Goal: Information Seeking & Learning: Learn about a topic

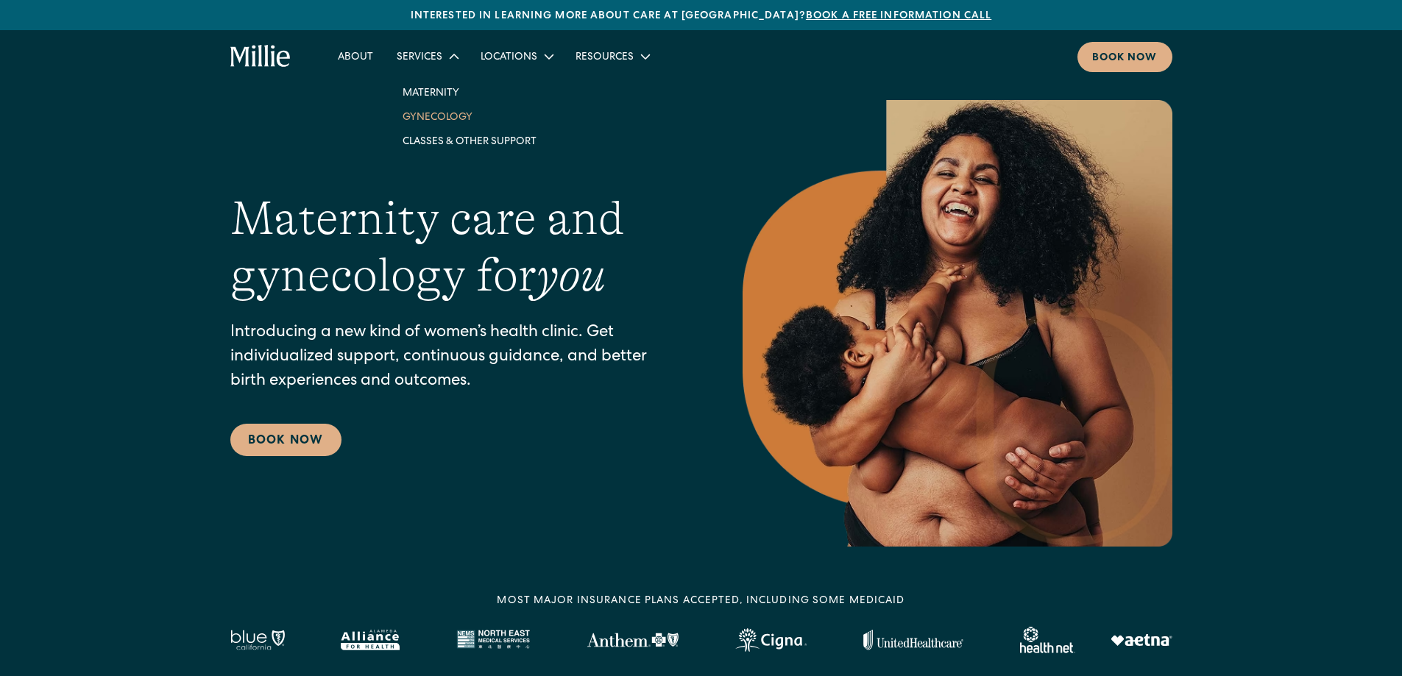
click at [419, 112] on link "Gynecology" at bounding box center [469, 116] width 157 height 24
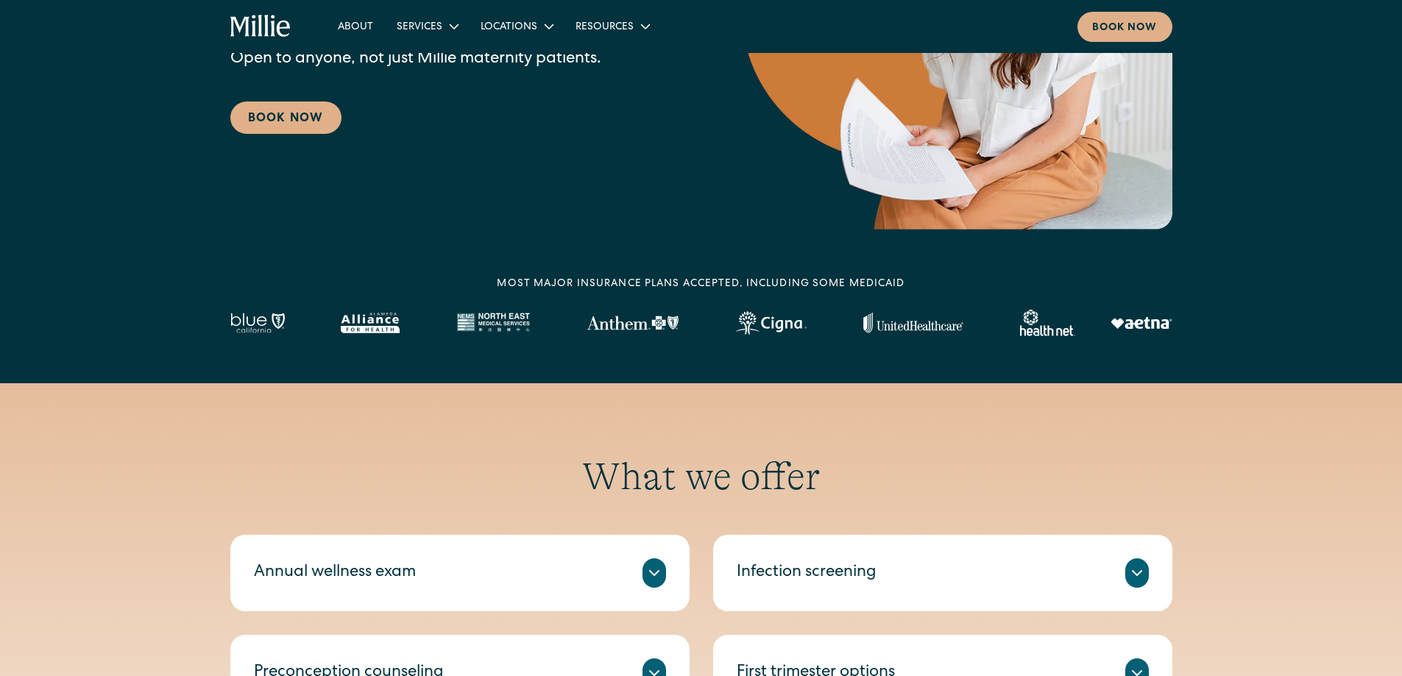
scroll to position [147, 0]
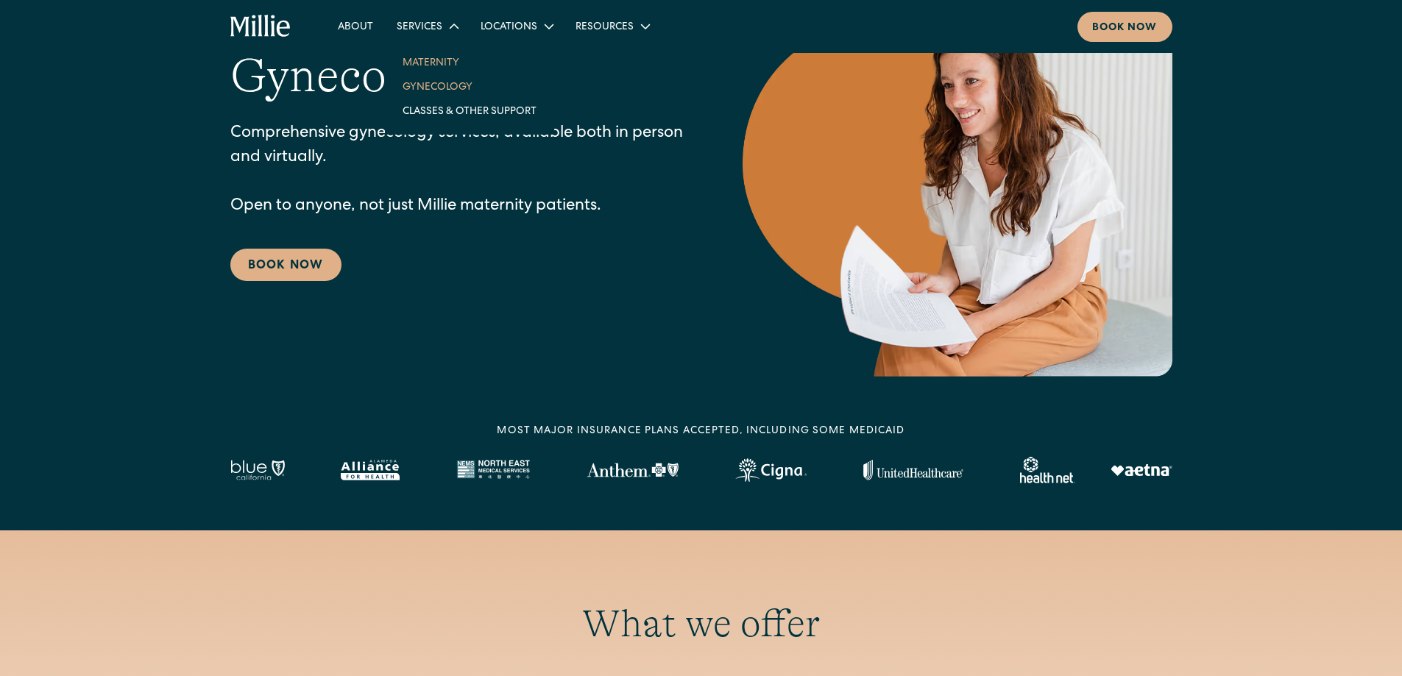
click at [412, 52] on link "Maternity" at bounding box center [469, 62] width 157 height 24
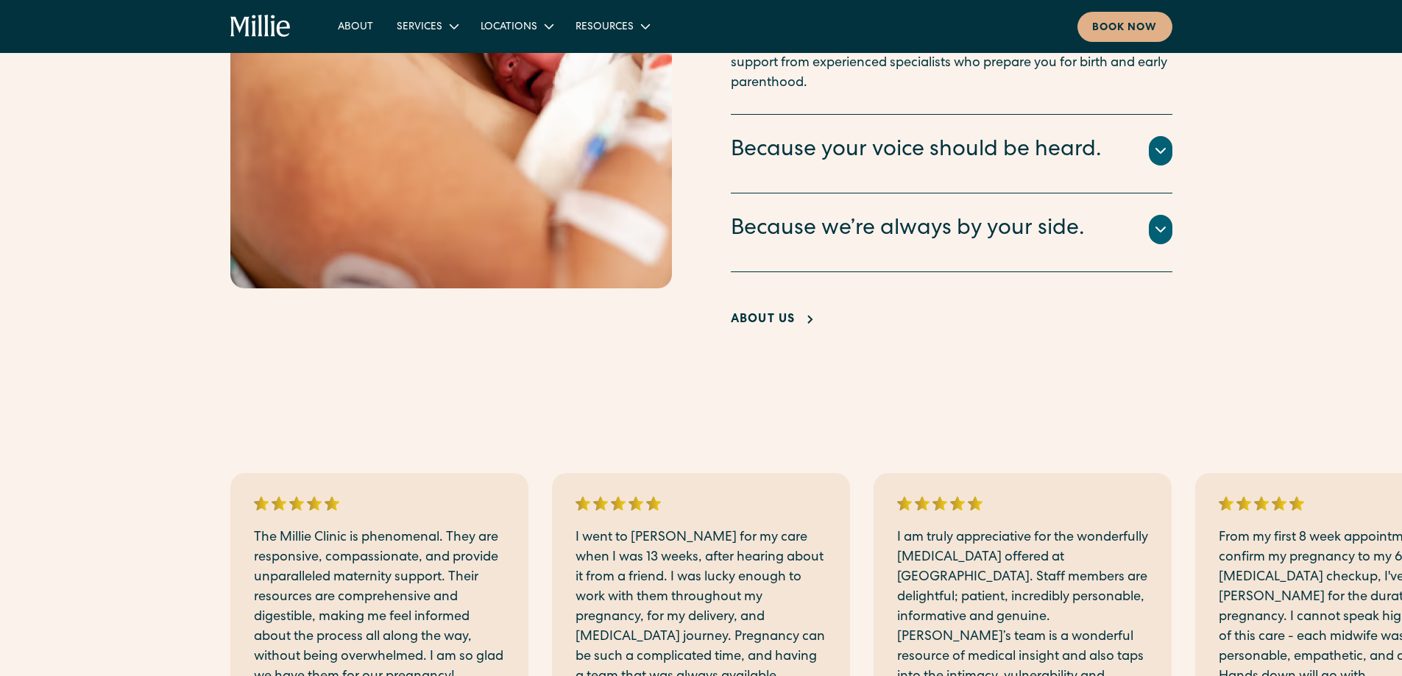
scroll to position [2944, 0]
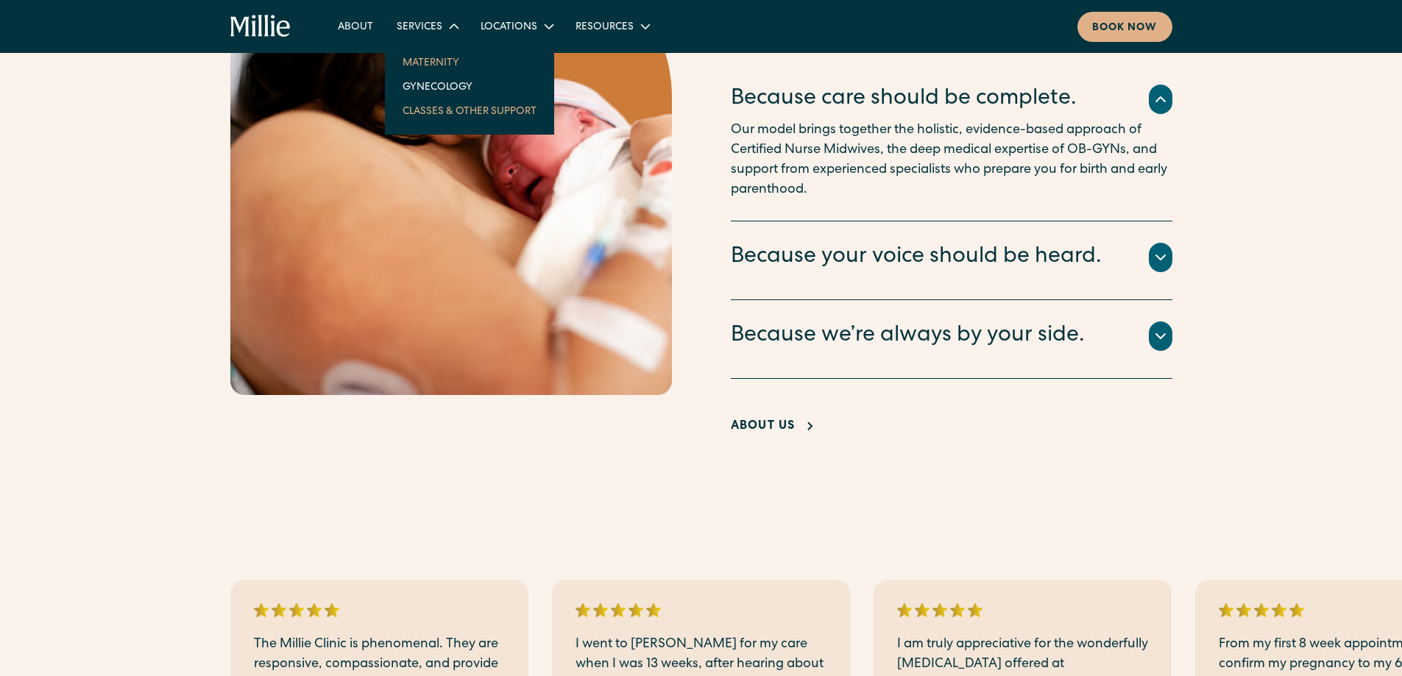
click at [492, 105] on link "Classes & Other Support" at bounding box center [469, 111] width 157 height 24
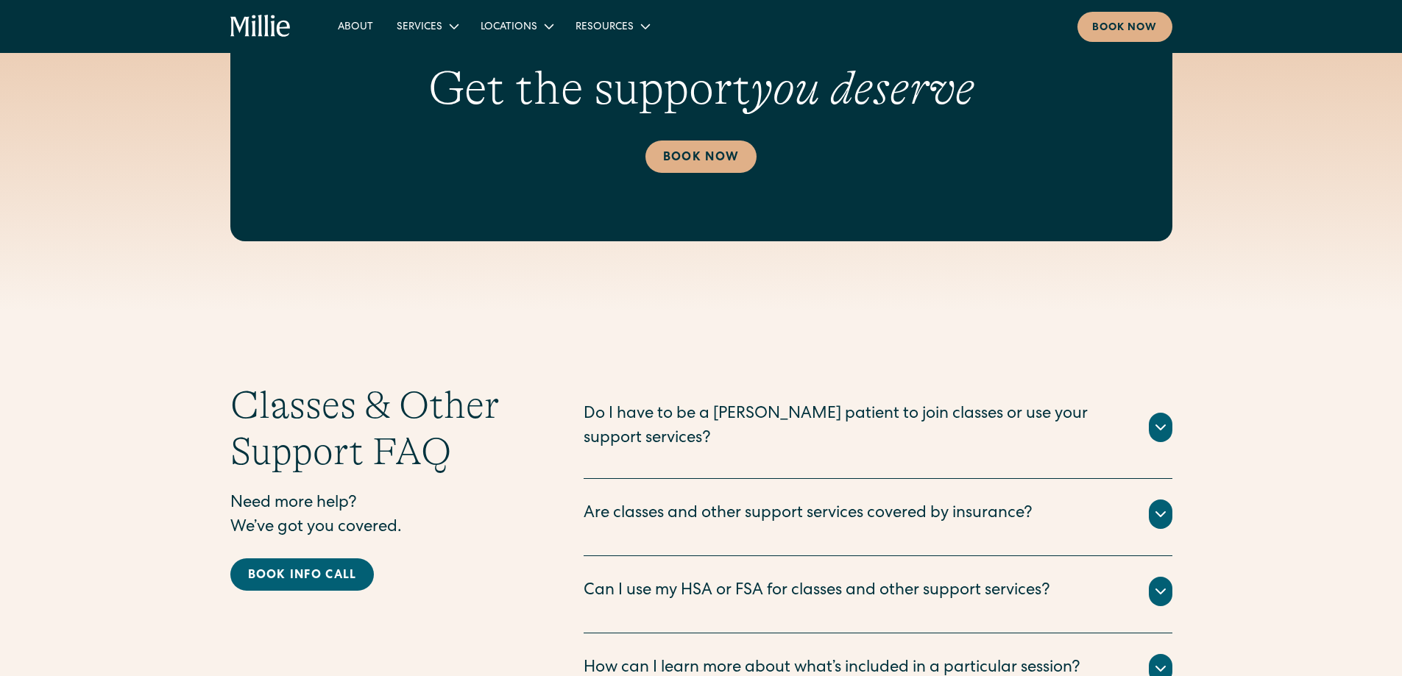
scroll to position [1840, 0]
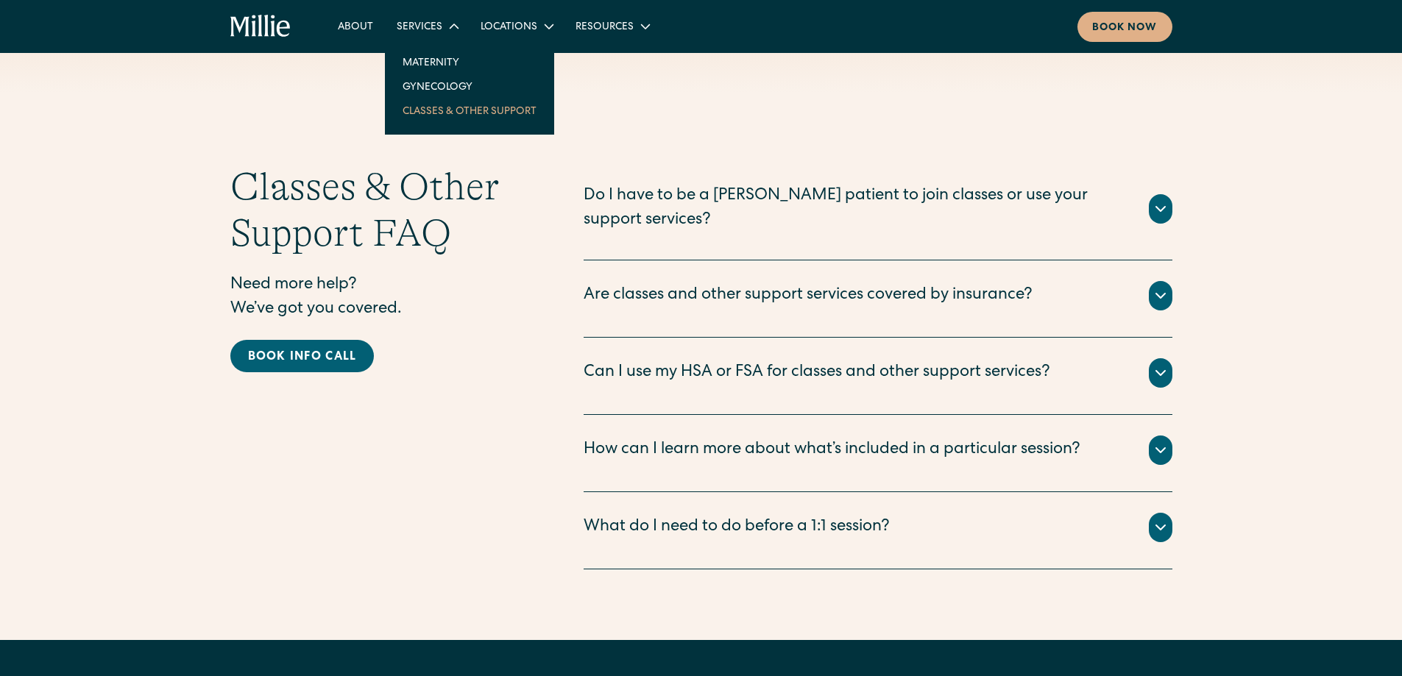
click at [427, 49] on nav "Maternity Gynecology Classes & Other Support" at bounding box center [469, 86] width 169 height 96
click at [426, 55] on link "Maternity" at bounding box center [469, 62] width 157 height 24
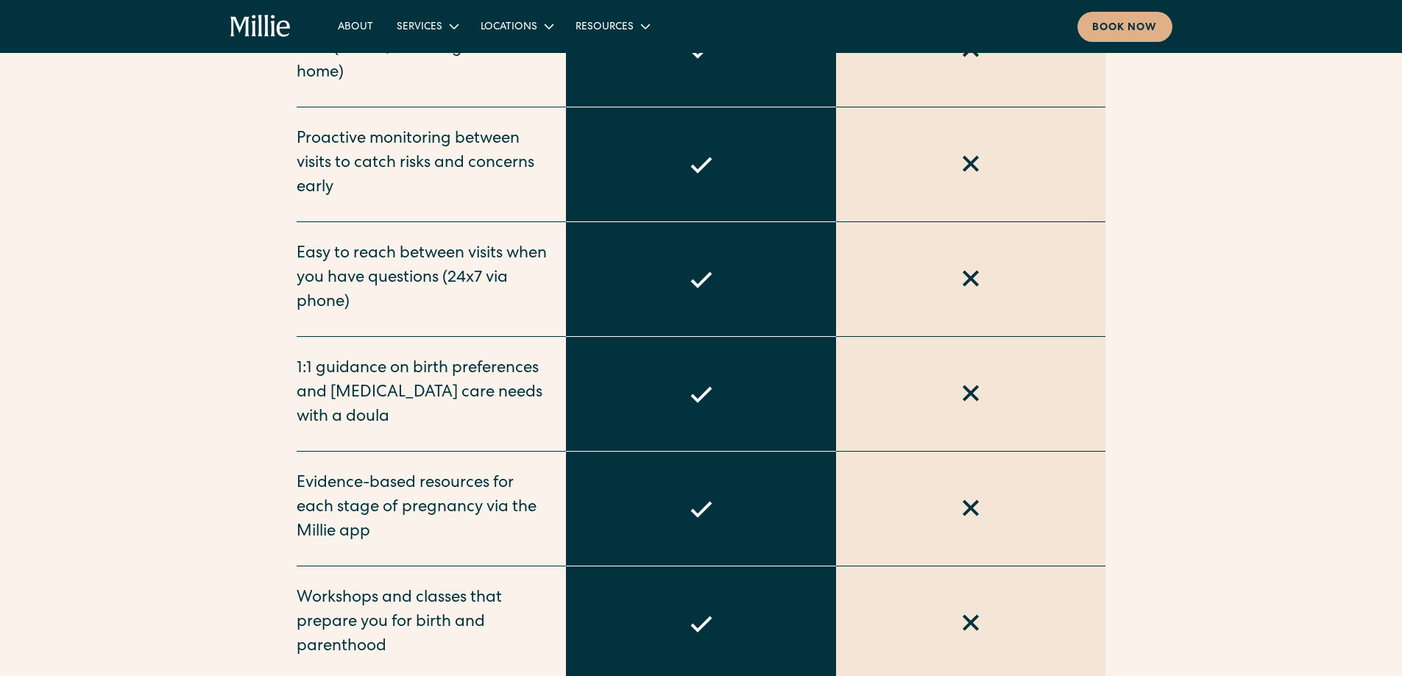
scroll to position [1472, 0]
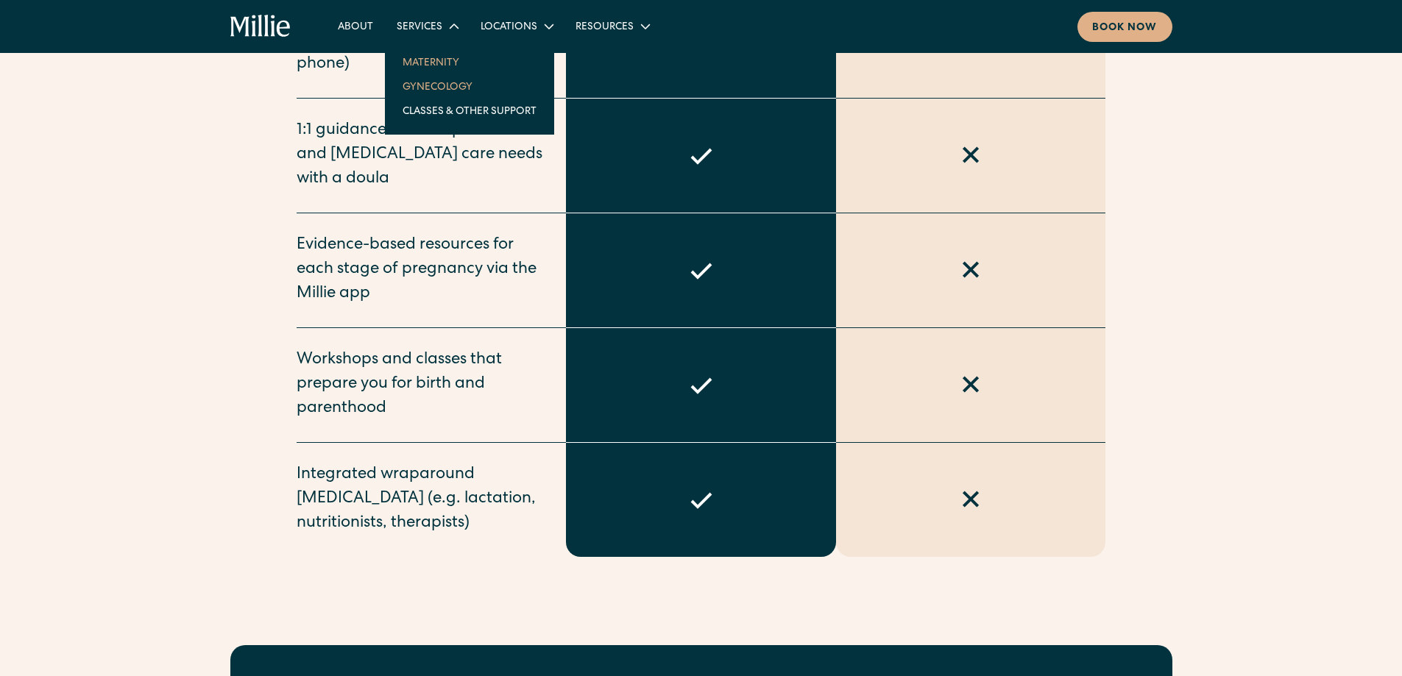
click at [411, 85] on link "Gynecology" at bounding box center [469, 86] width 157 height 24
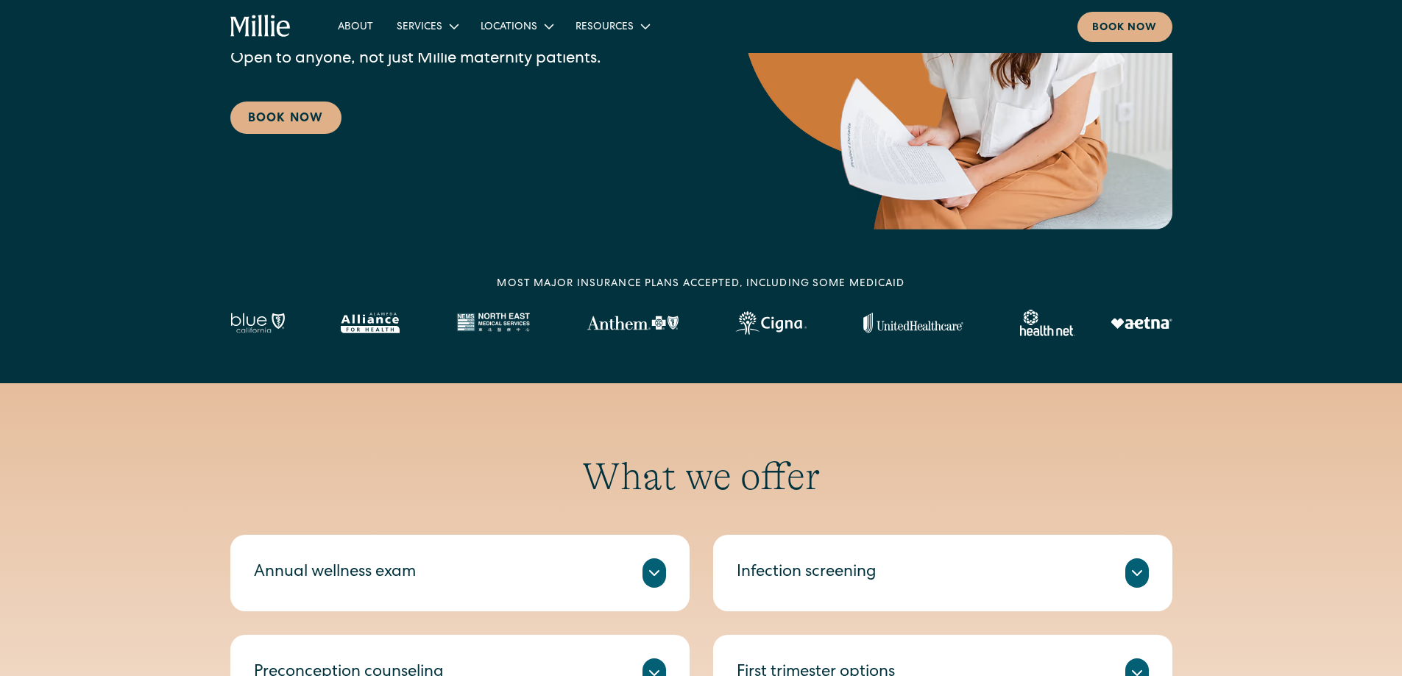
scroll to position [662, 0]
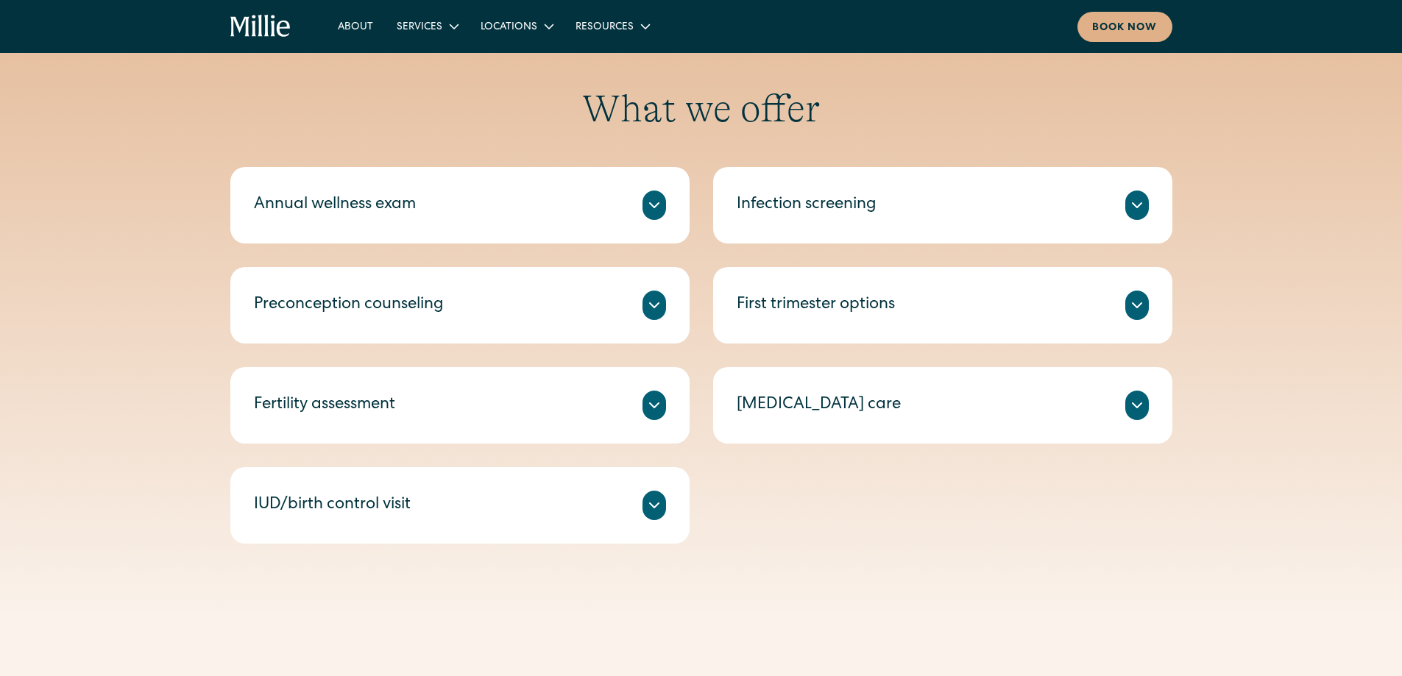
click at [653, 515] on div at bounding box center [654, 505] width 24 height 29
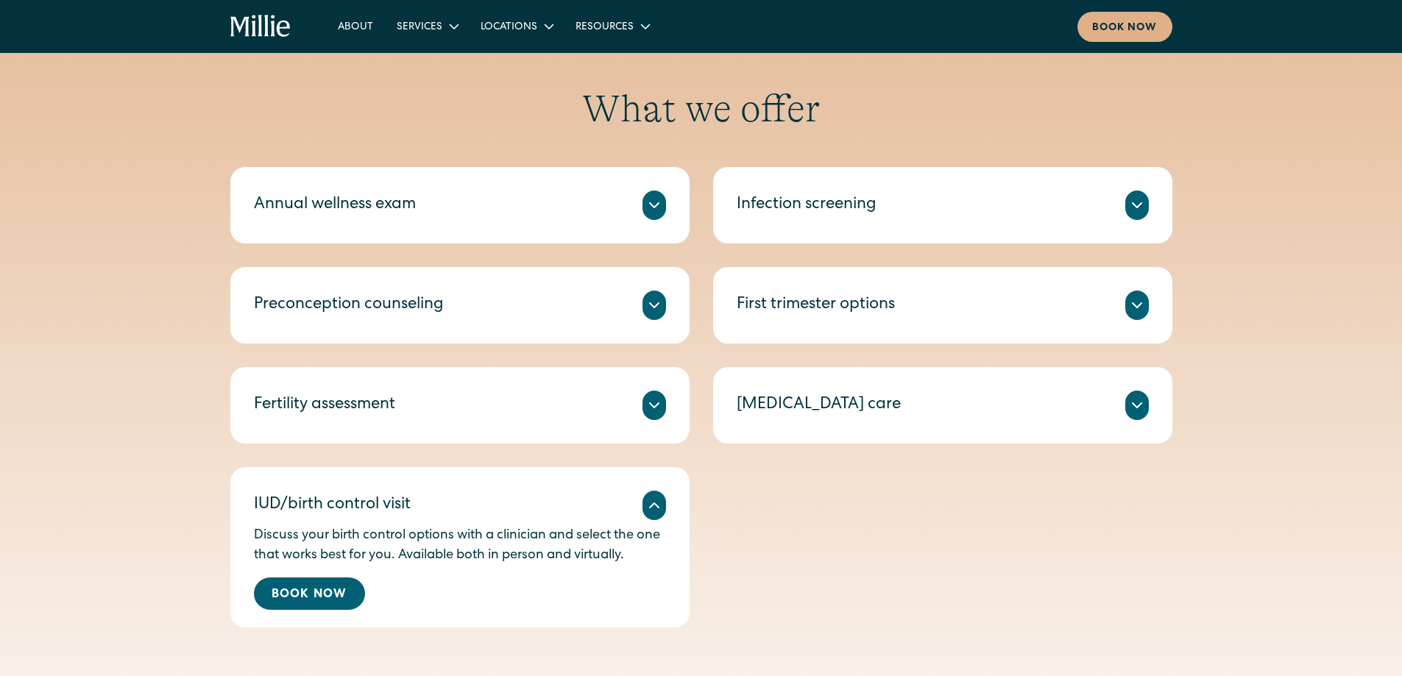
click at [663, 412] on div at bounding box center [654, 405] width 24 height 29
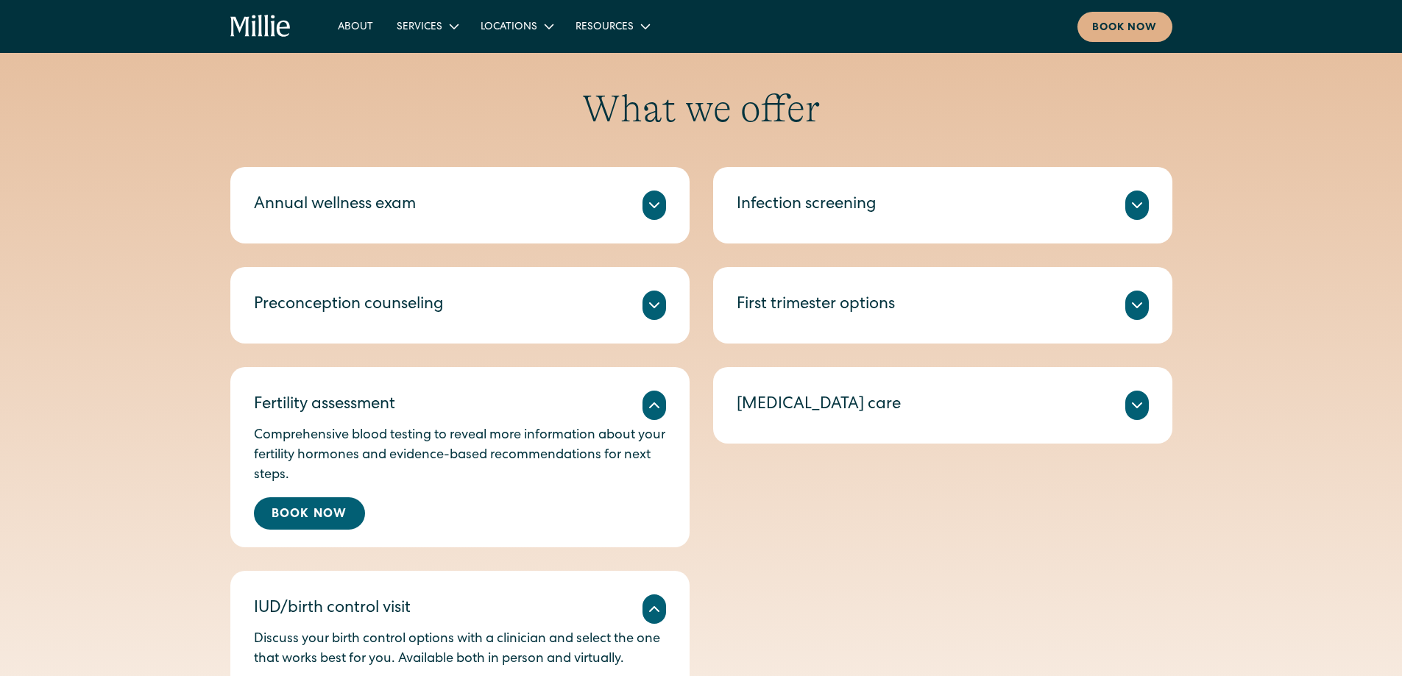
click at [648, 303] on icon at bounding box center [654, 306] width 18 height 18
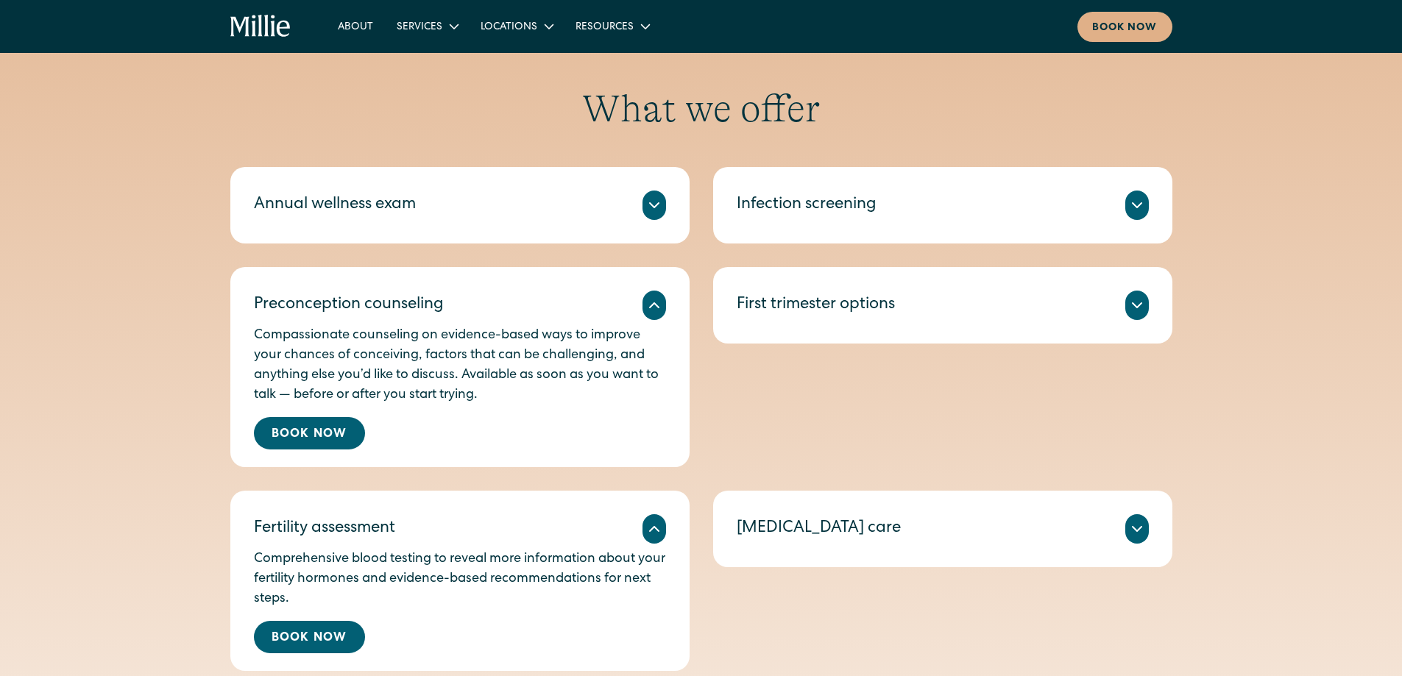
click at [648, 206] on icon at bounding box center [654, 205] width 18 height 18
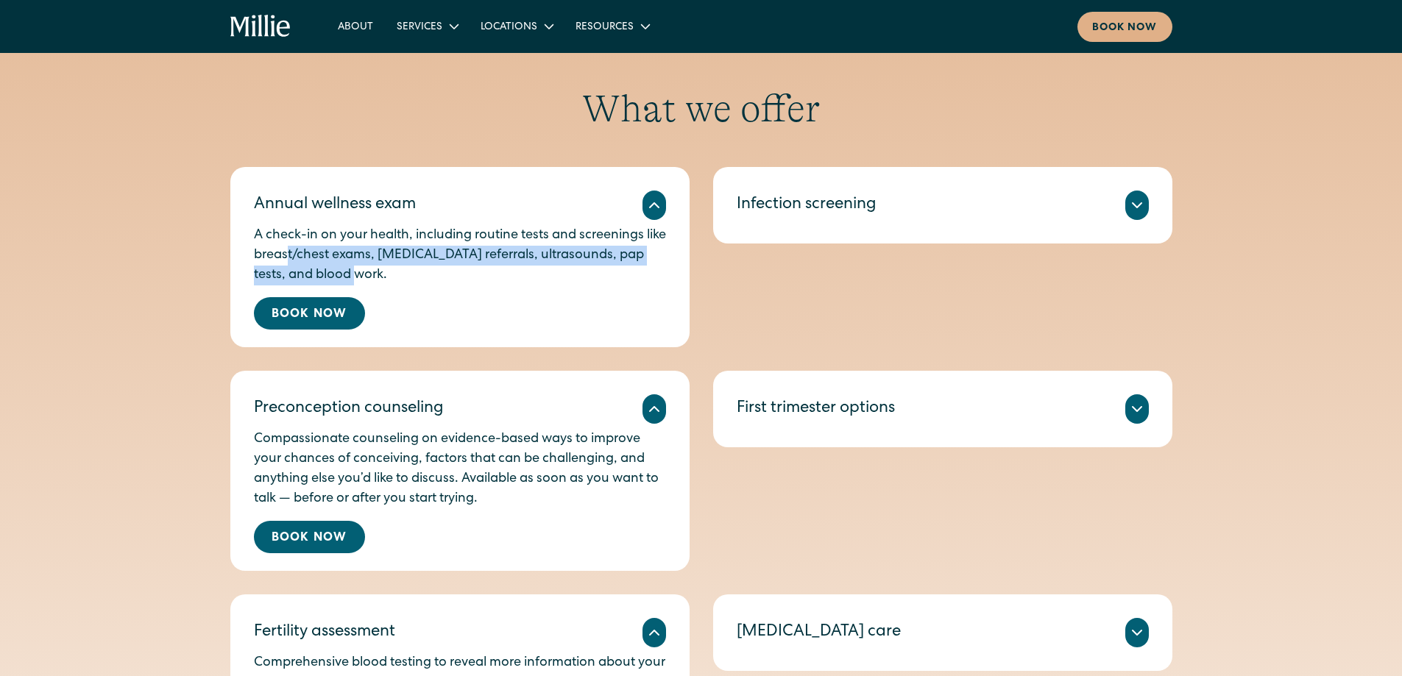
drag, startPoint x: 309, startPoint y: 253, endPoint x: 572, endPoint y: 269, distance: 263.2
click at [572, 269] on p "A check-in on your health, including routine tests and screenings like breast/c…" at bounding box center [460, 256] width 412 height 60
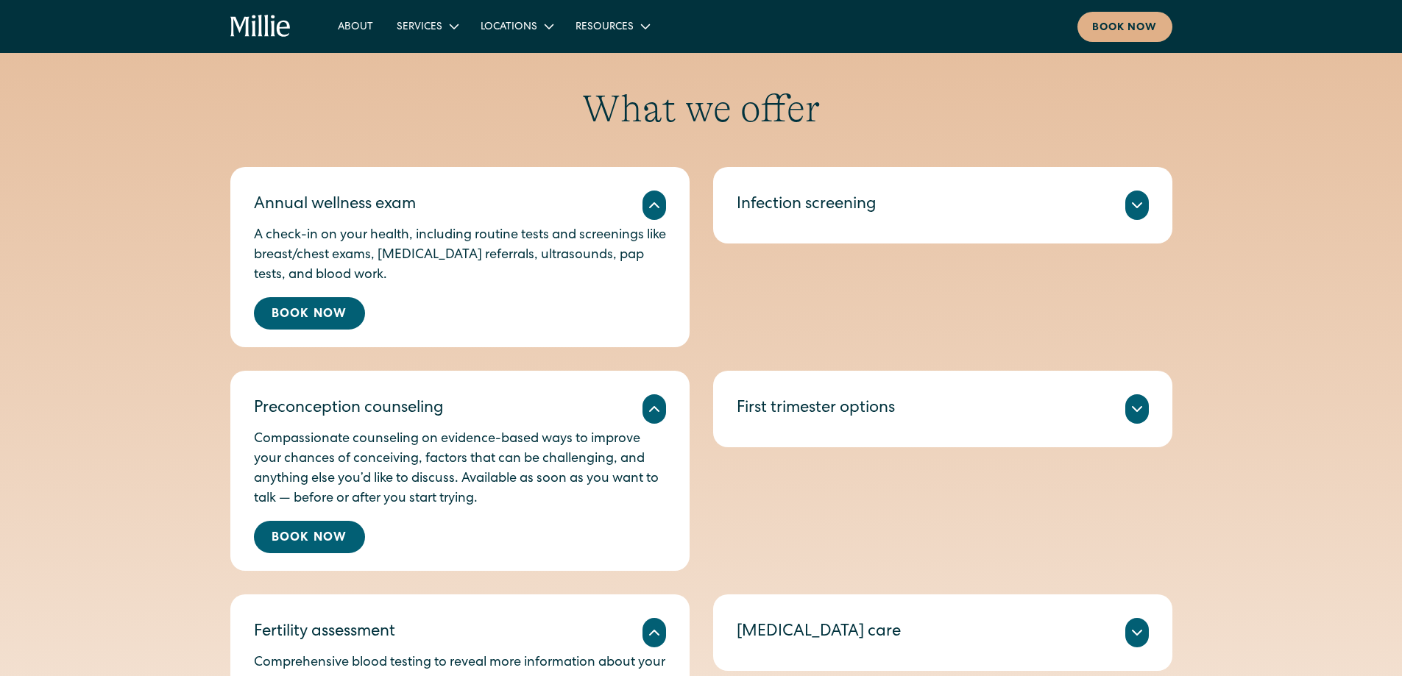
click at [566, 288] on div "A check-in on your health, including routine tests and screenings like breast/c…" at bounding box center [460, 275] width 412 height 110
click at [1146, 212] on div at bounding box center [1137, 205] width 24 height 29
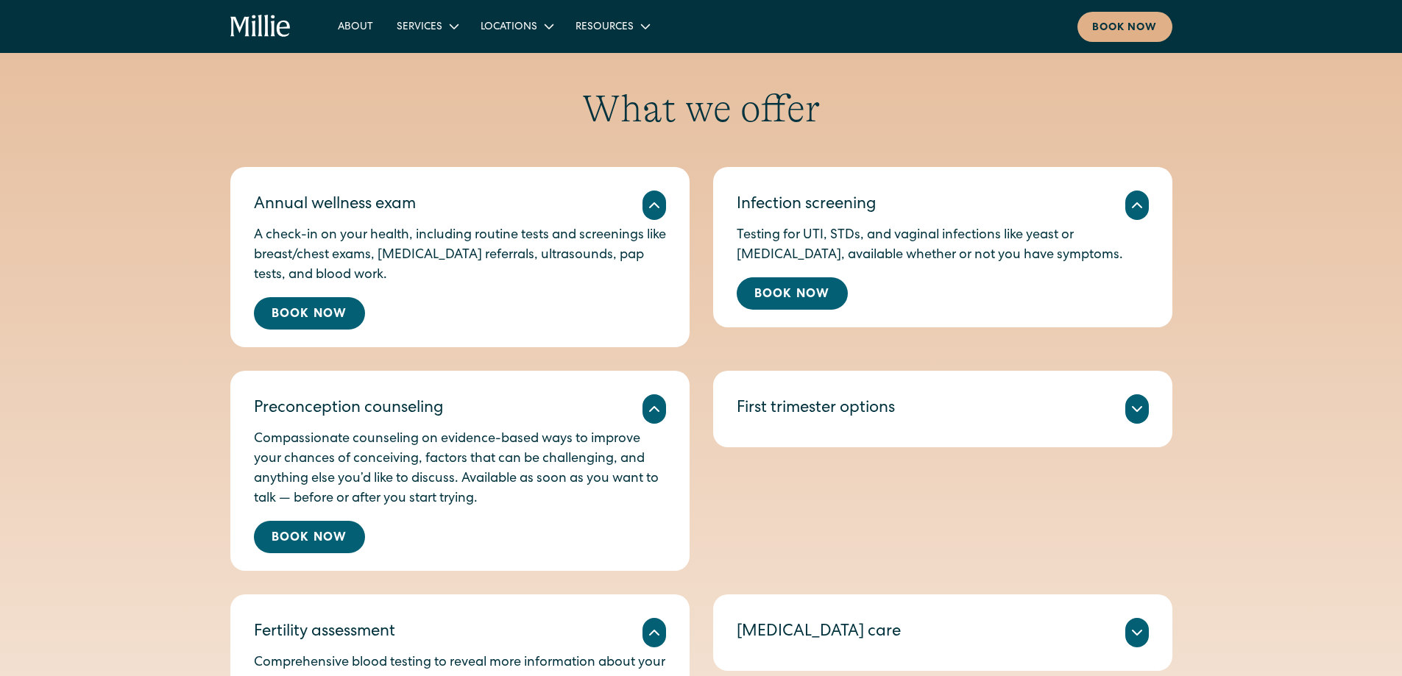
click at [1133, 407] on icon at bounding box center [1137, 409] width 9 height 4
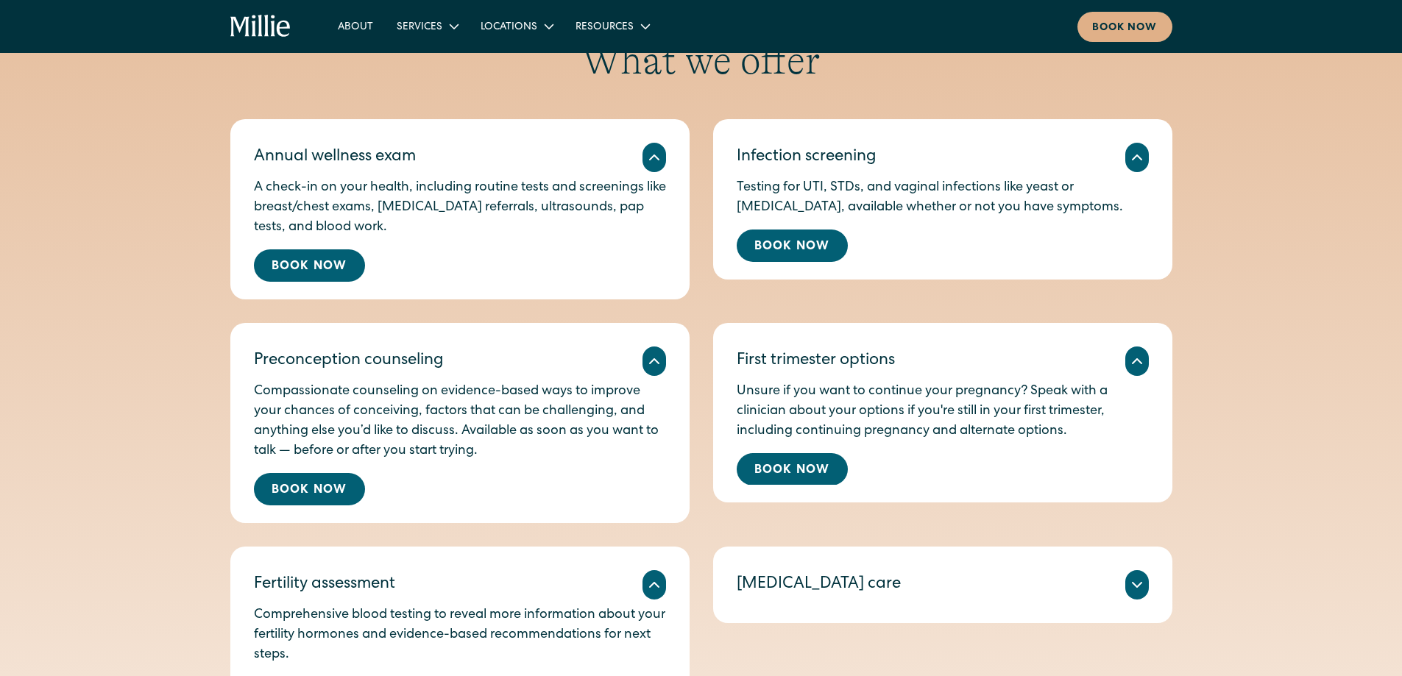
scroll to position [809, 0]
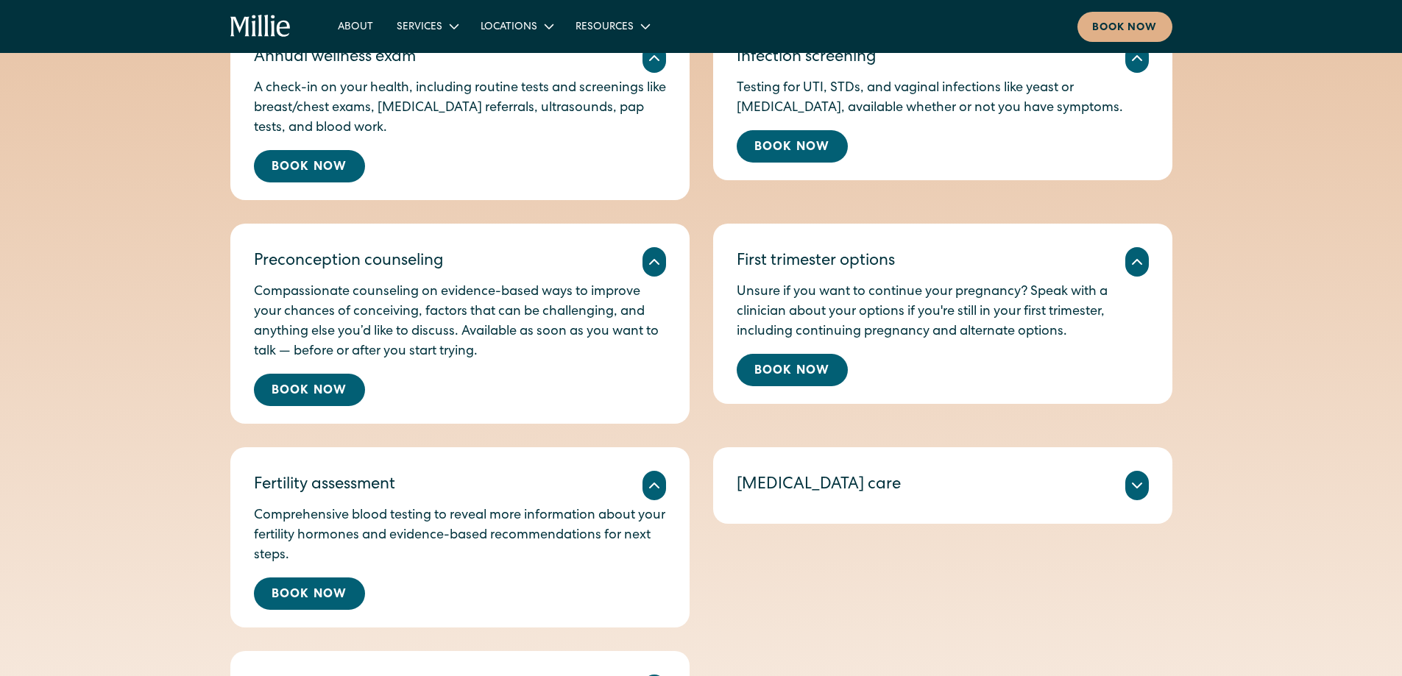
click at [1134, 495] on icon at bounding box center [1137, 486] width 18 height 18
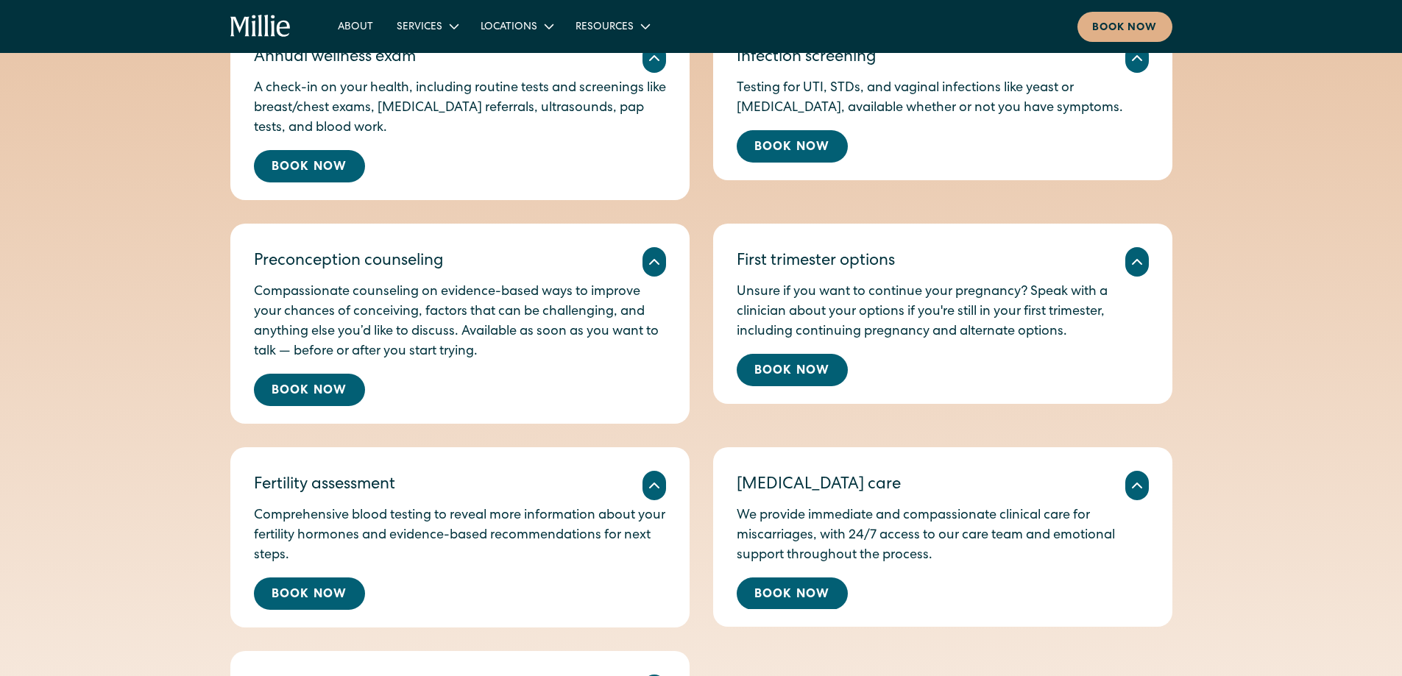
scroll to position [957, 0]
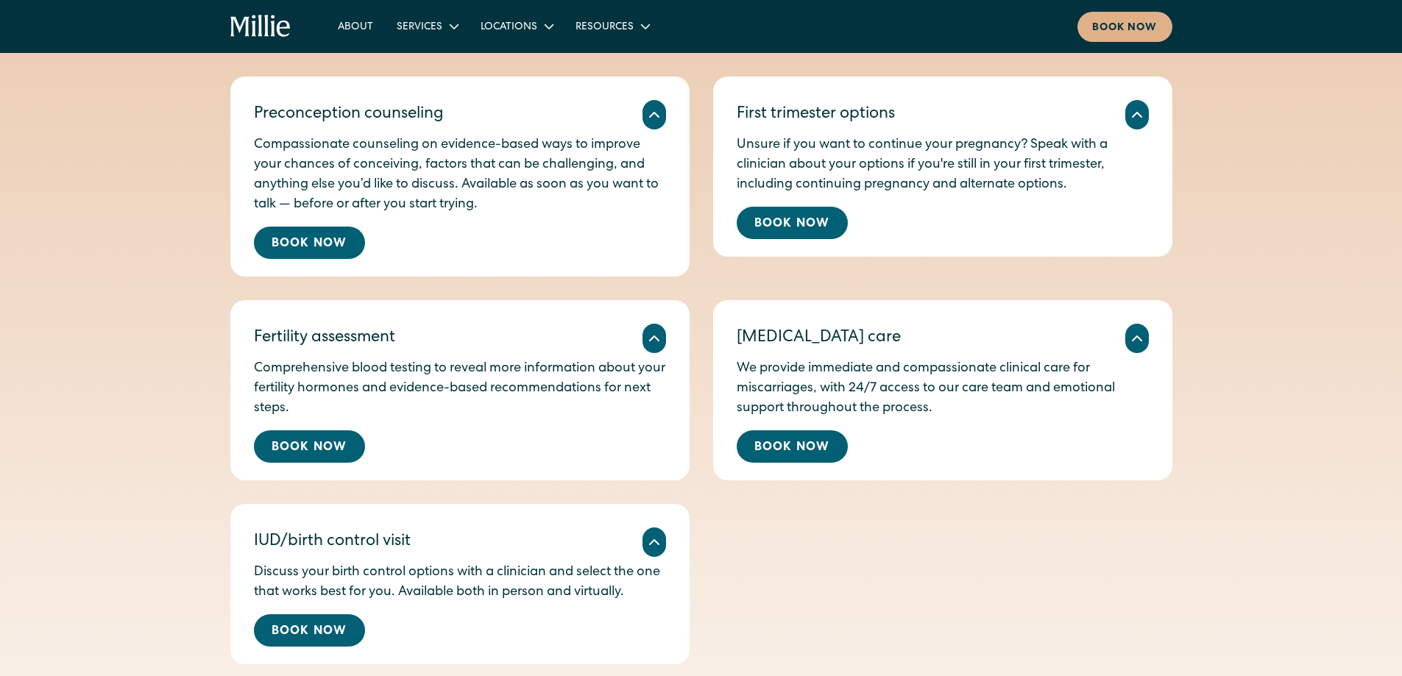
drag, startPoint x: 762, startPoint y: 364, endPoint x: 985, endPoint y: 403, distance: 225.6
click at [985, 403] on p "We provide immediate and compassionate clinical care for miscarriages, with 24/…" at bounding box center [943, 389] width 412 height 60
click at [1066, 427] on div "We provide immediate and compassionate clinical care for miscarriages, with 24/…" at bounding box center [943, 408] width 412 height 110
drag, startPoint x: 736, startPoint y: 365, endPoint x: 940, endPoint y: 413, distance: 210.1
click at [940, 413] on p "We provide immediate and compassionate clinical care for miscarriages, with 24/…" at bounding box center [943, 389] width 412 height 60
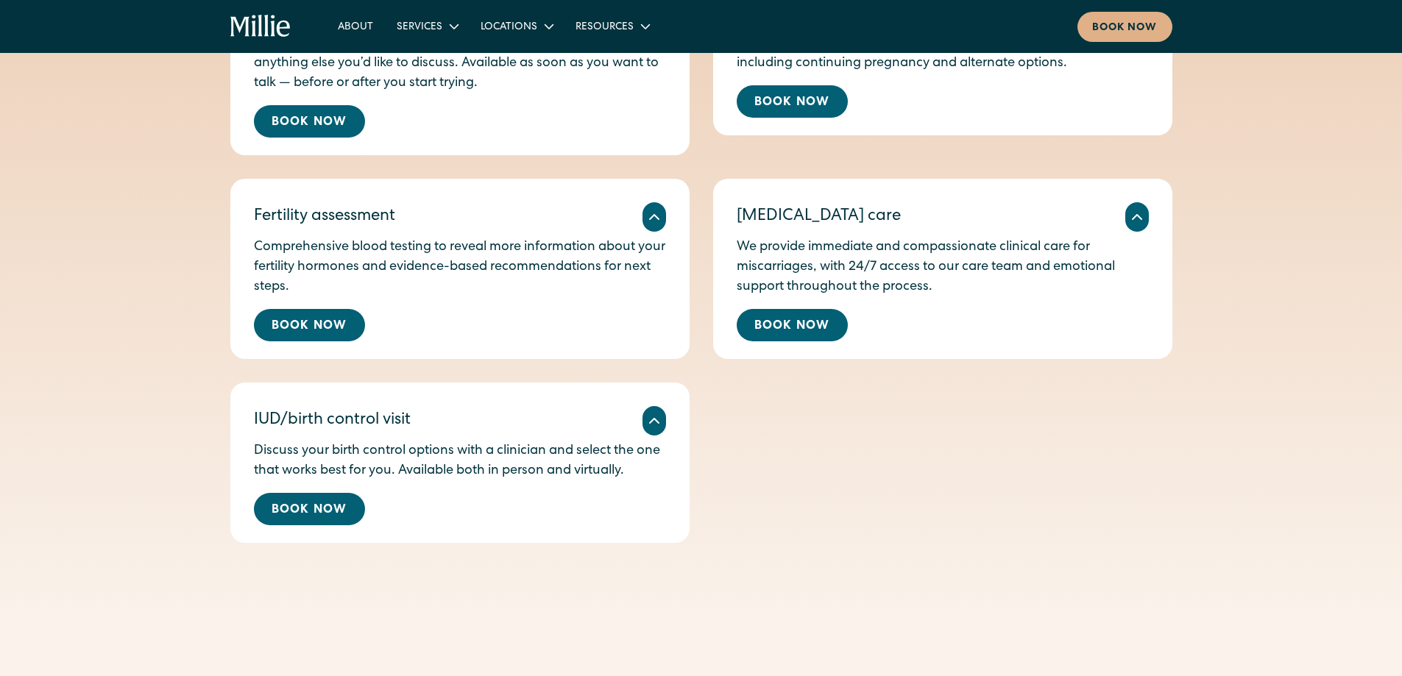
scroll to position [1104, 0]
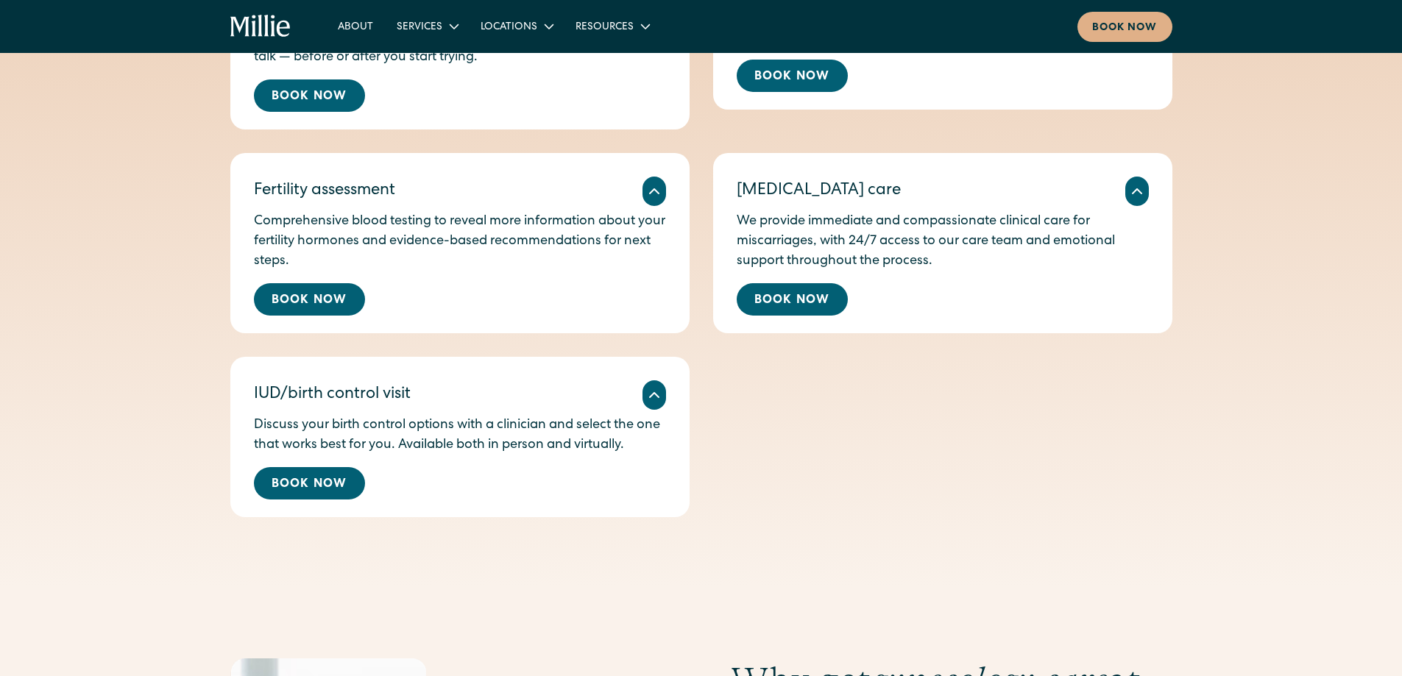
click at [1075, 406] on div "Annual wellness exam A check-in on your health, including routine tests and scr…" at bounding box center [701, 122] width 942 height 792
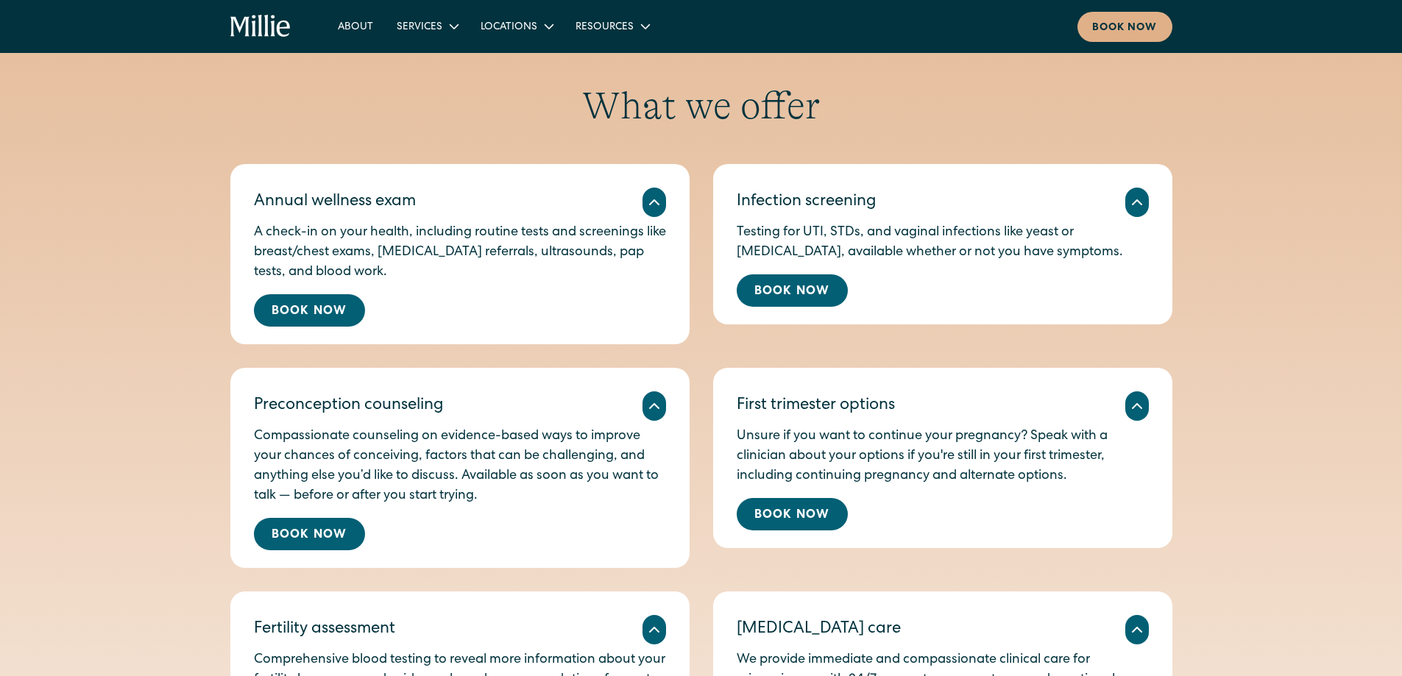
scroll to position [662, 0]
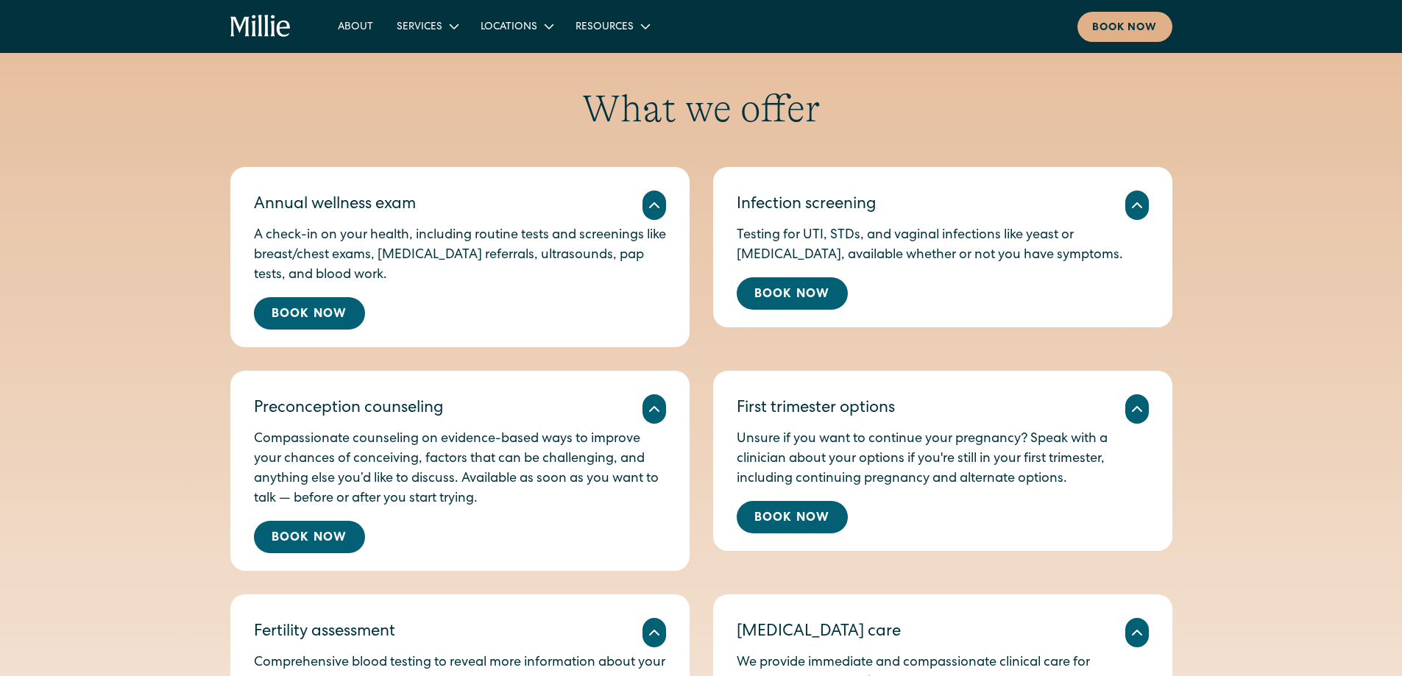
click at [1290, 368] on div "What we offer Annual wellness exam A check-in on your health, including routine…" at bounding box center [701, 522] width 1402 height 873
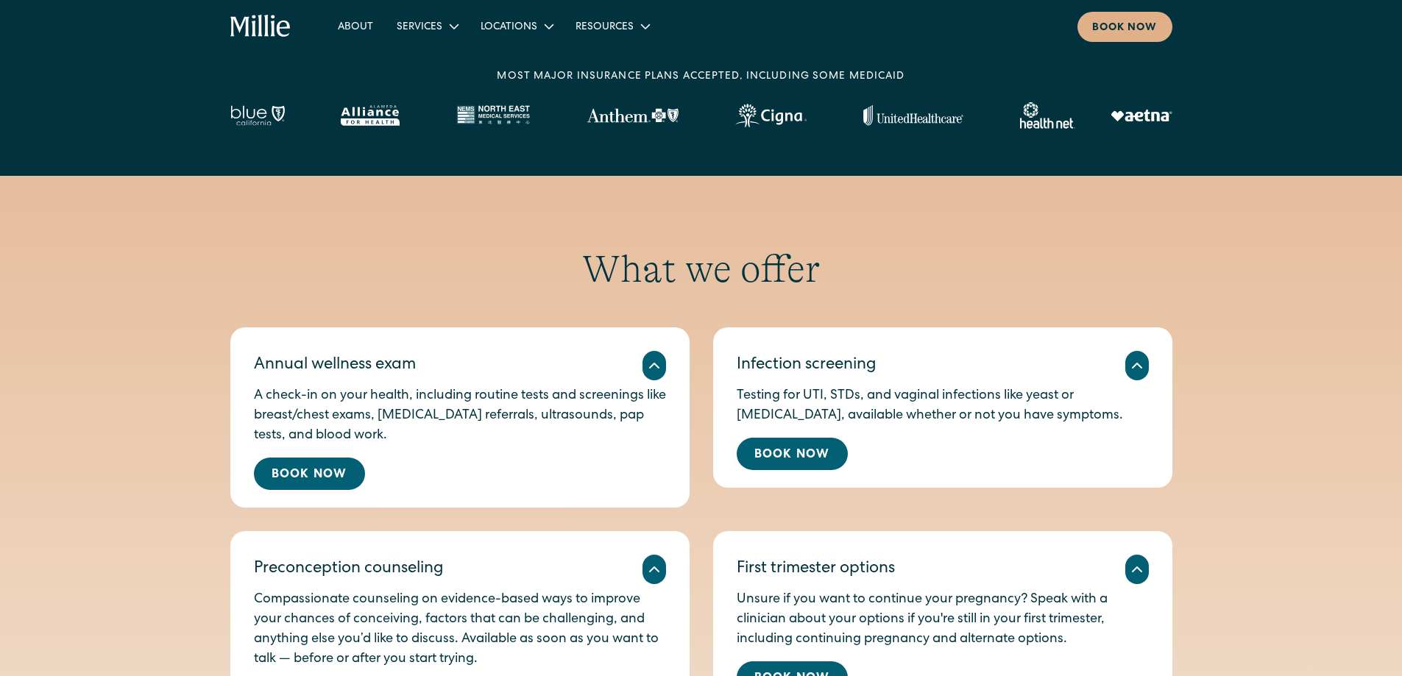
scroll to position [368, 0]
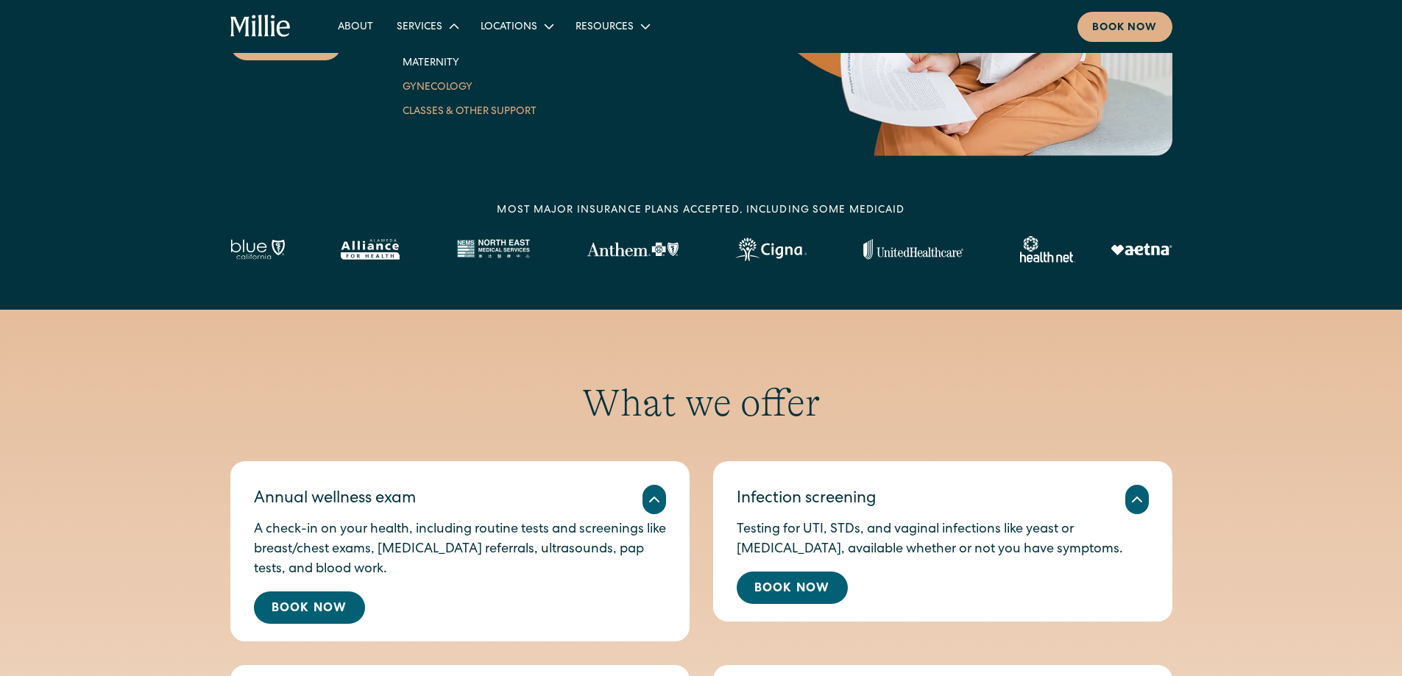
click at [435, 107] on link "Classes & Other Support" at bounding box center [469, 111] width 157 height 24
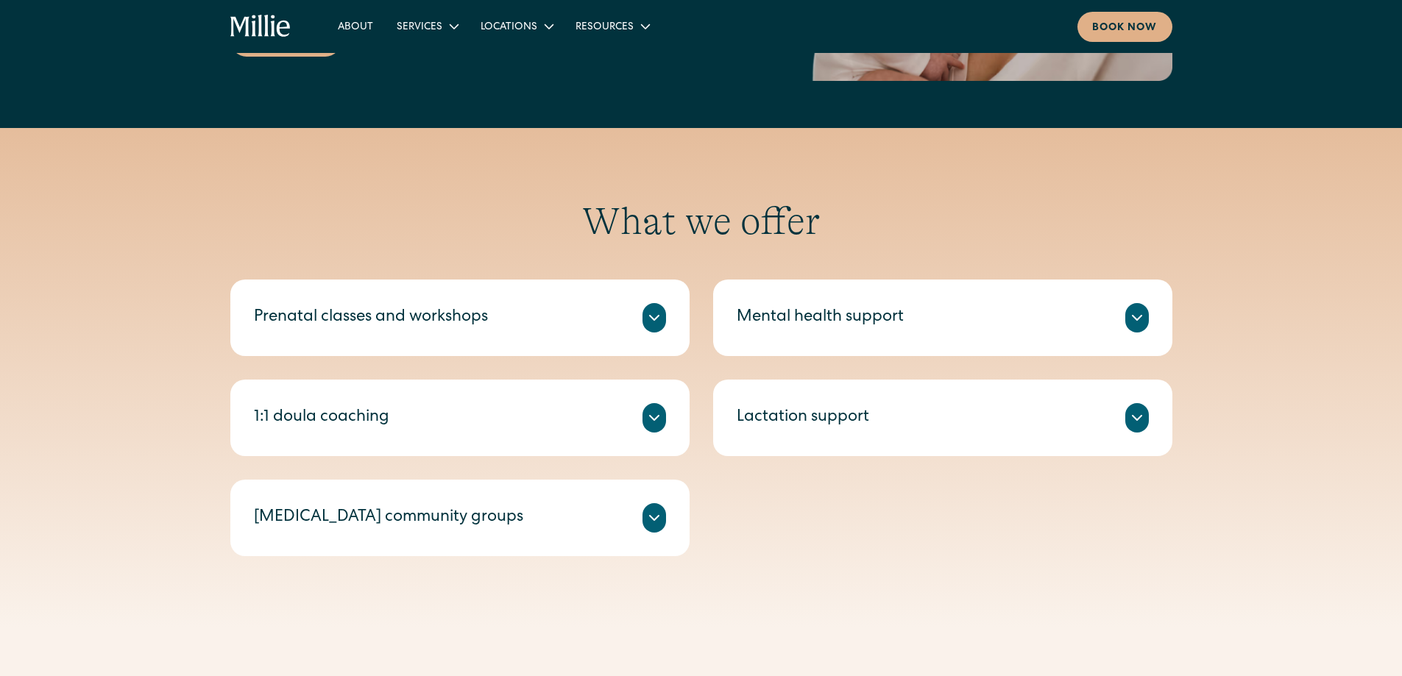
scroll to position [442, 0]
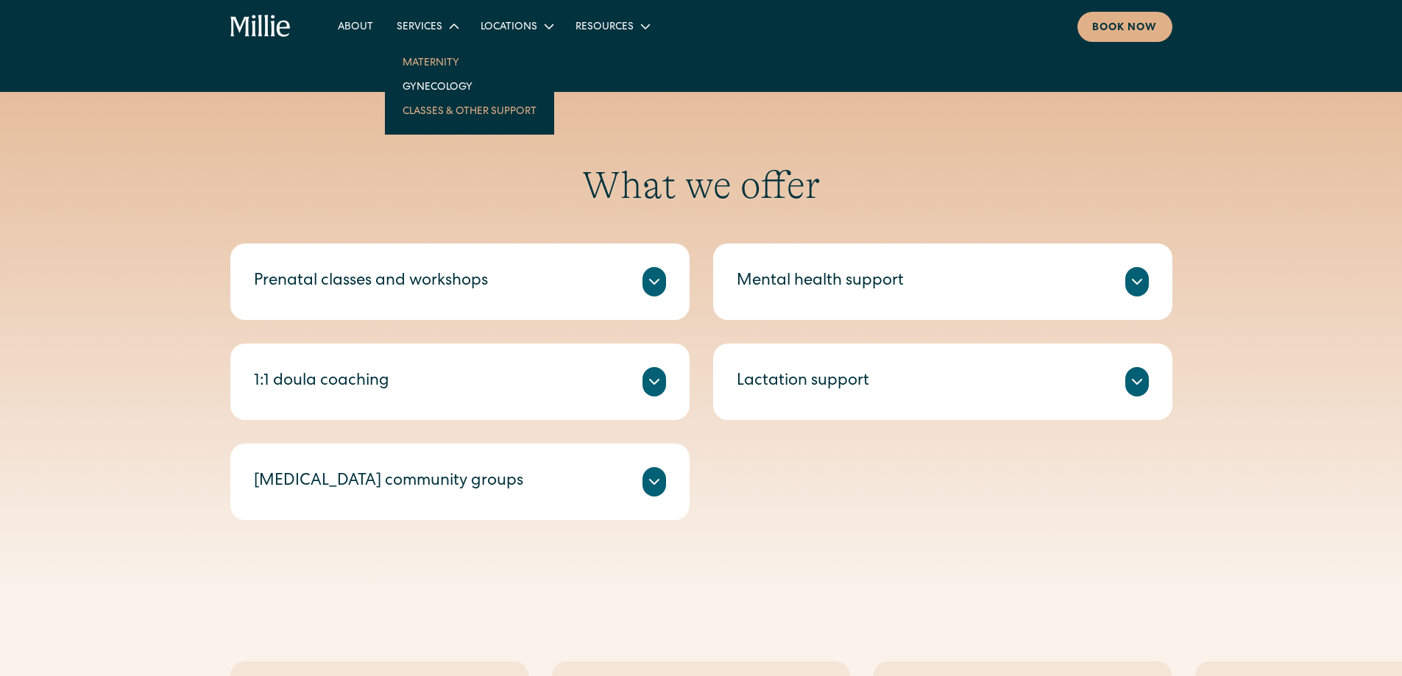
click at [411, 54] on link "Maternity" at bounding box center [469, 62] width 157 height 24
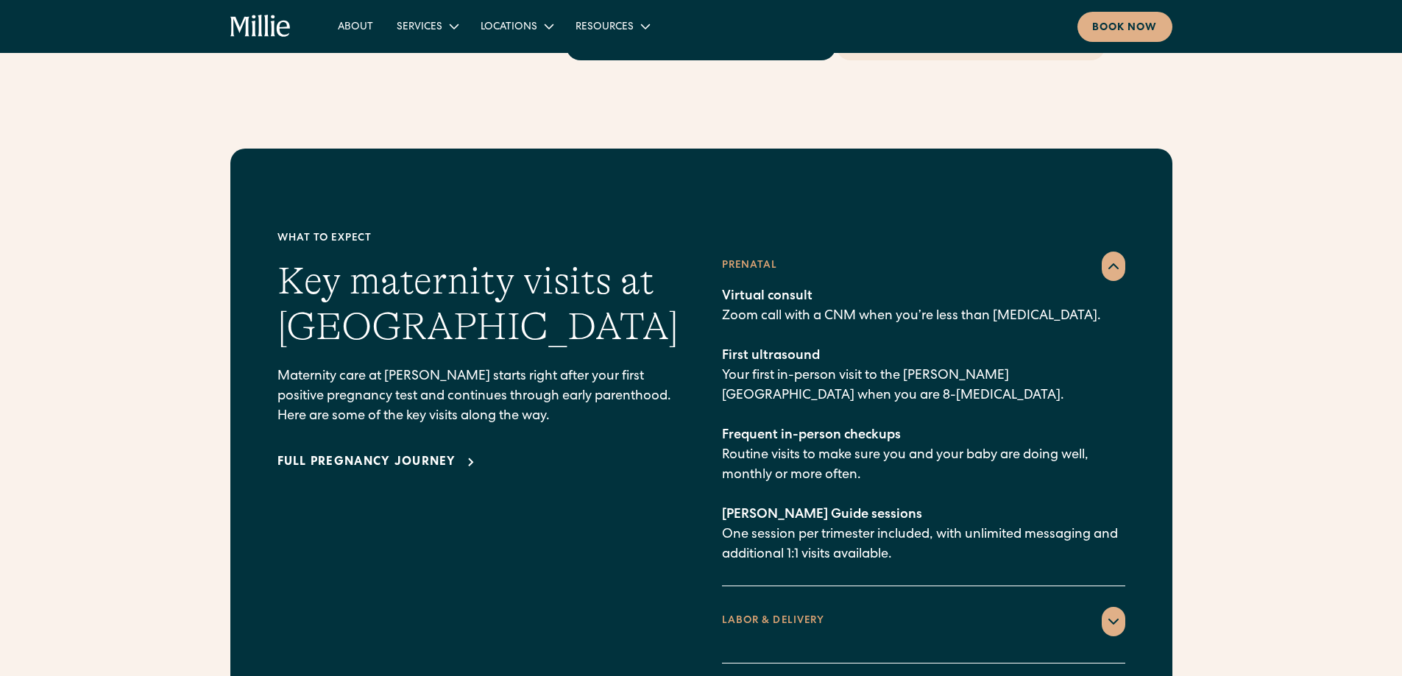
scroll to position [2061, 0]
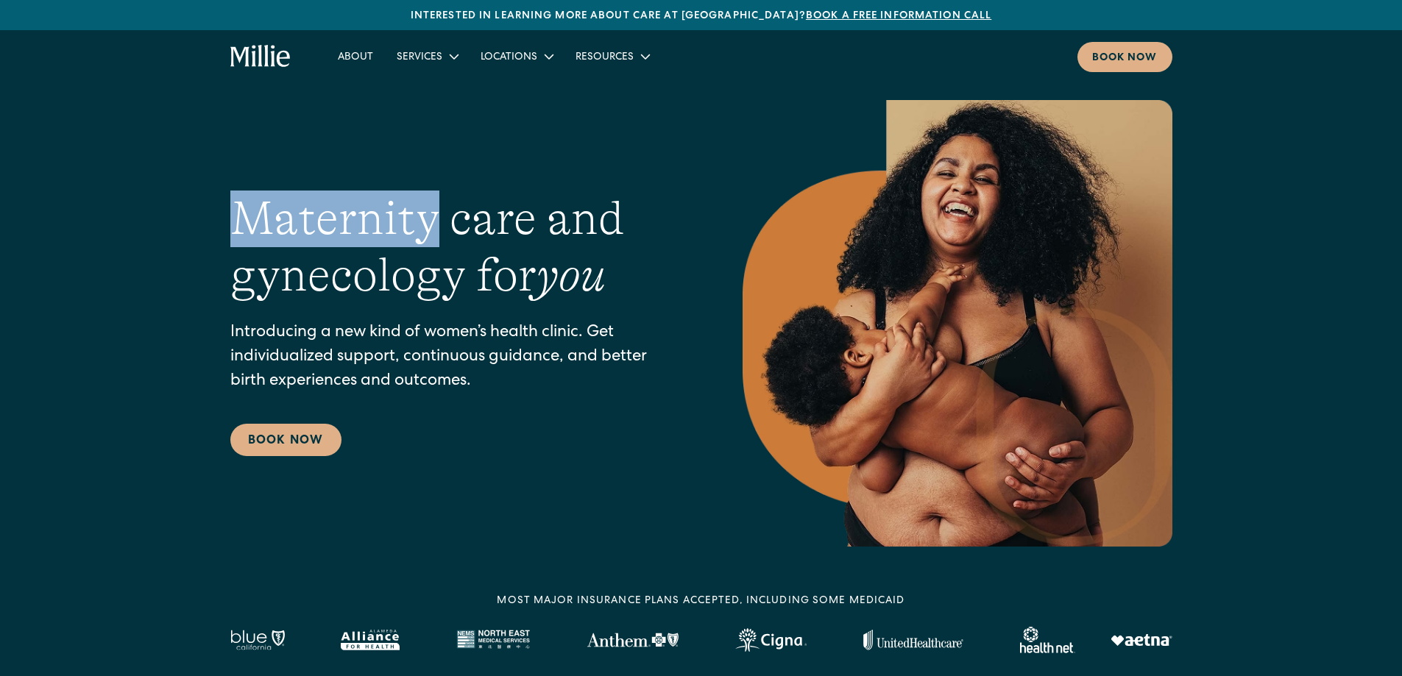
drag, startPoint x: 236, startPoint y: 218, endPoint x: 429, endPoint y: 213, distance: 192.9
click at [429, 213] on h1 "Maternity care and gynecology for you" at bounding box center [456, 247] width 453 height 113
copy h1 "Maternity"
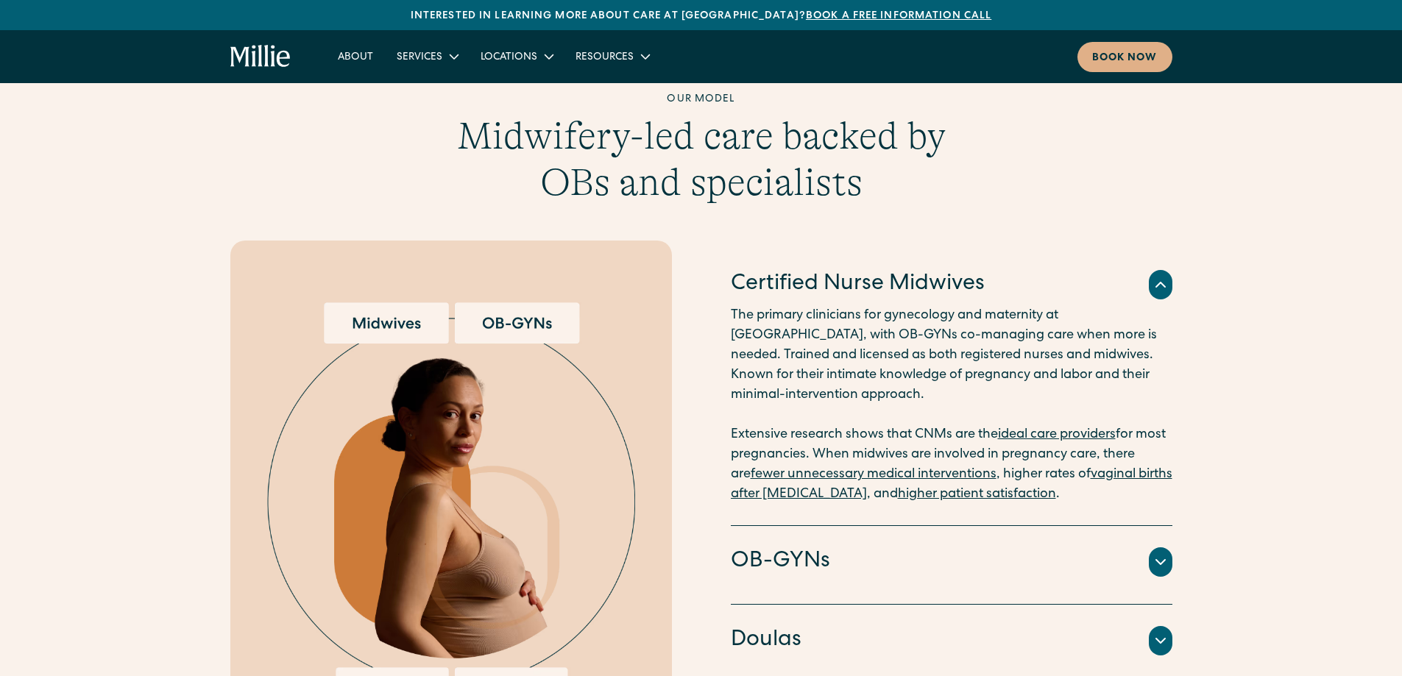
scroll to position [1619, 0]
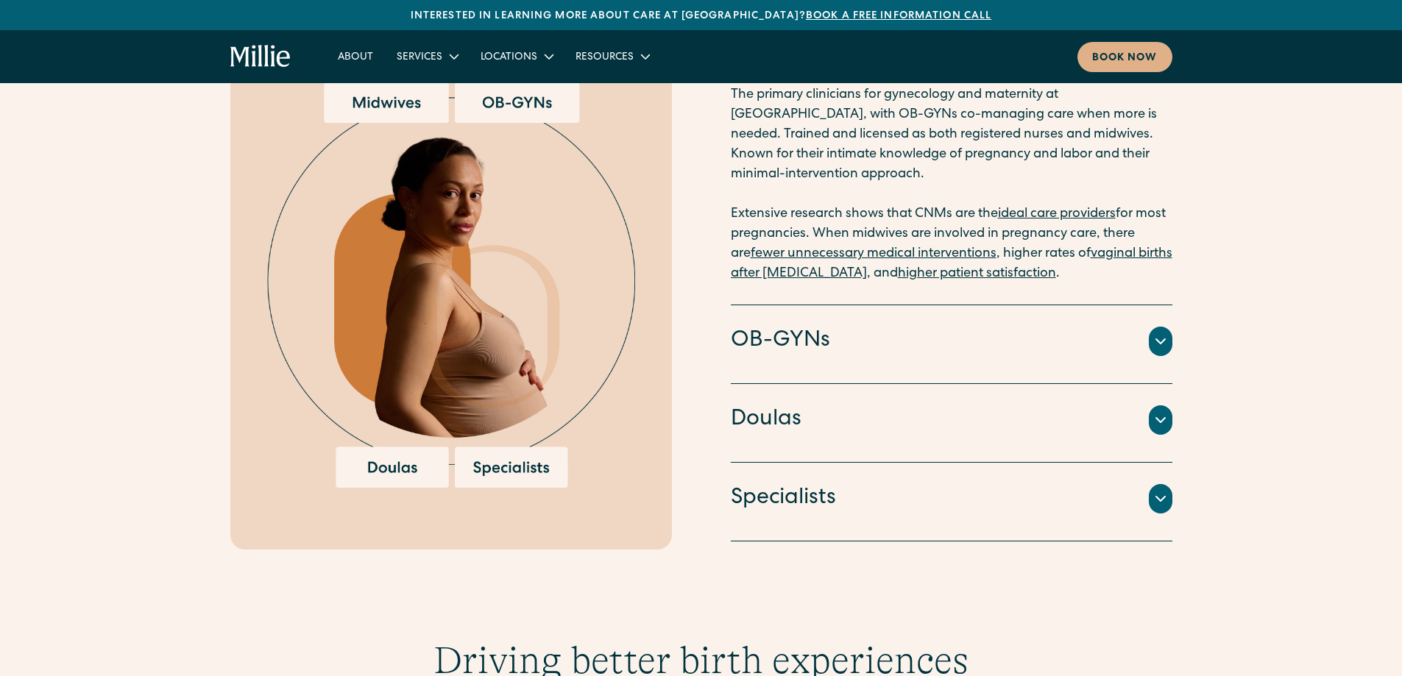
drag, startPoint x: 1144, startPoint y: 483, endPoint x: 1211, endPoint y: 506, distance: 70.0
click at [1145, 483] on div "Specialists" at bounding box center [952, 498] width 442 height 31
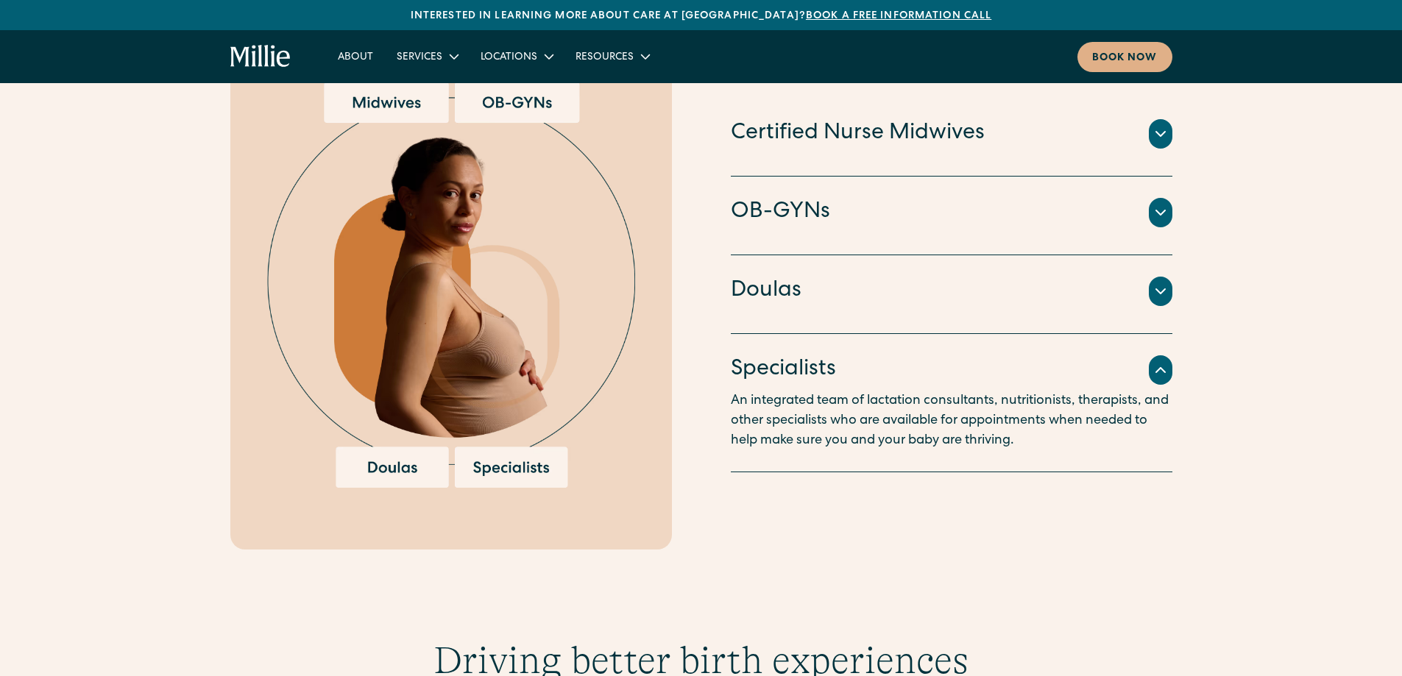
click at [1160, 283] on icon at bounding box center [1161, 292] width 18 height 18
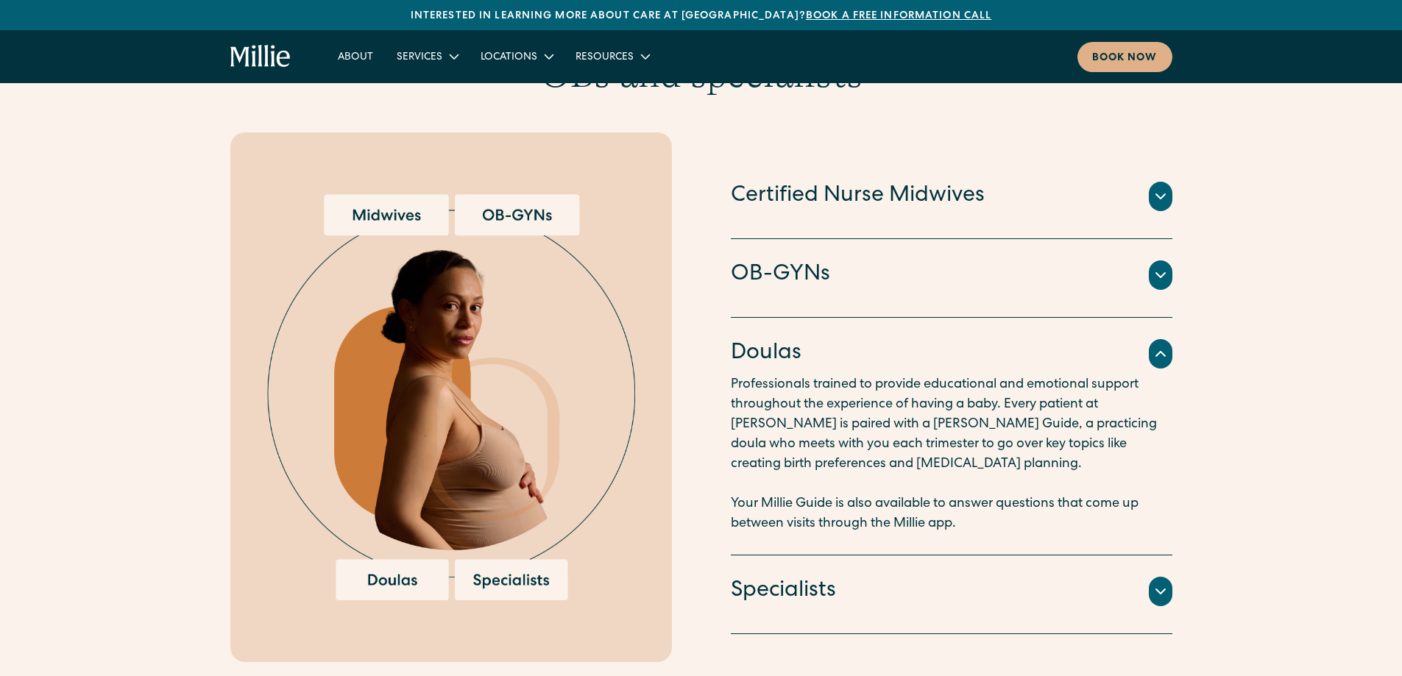
scroll to position [1398, 0]
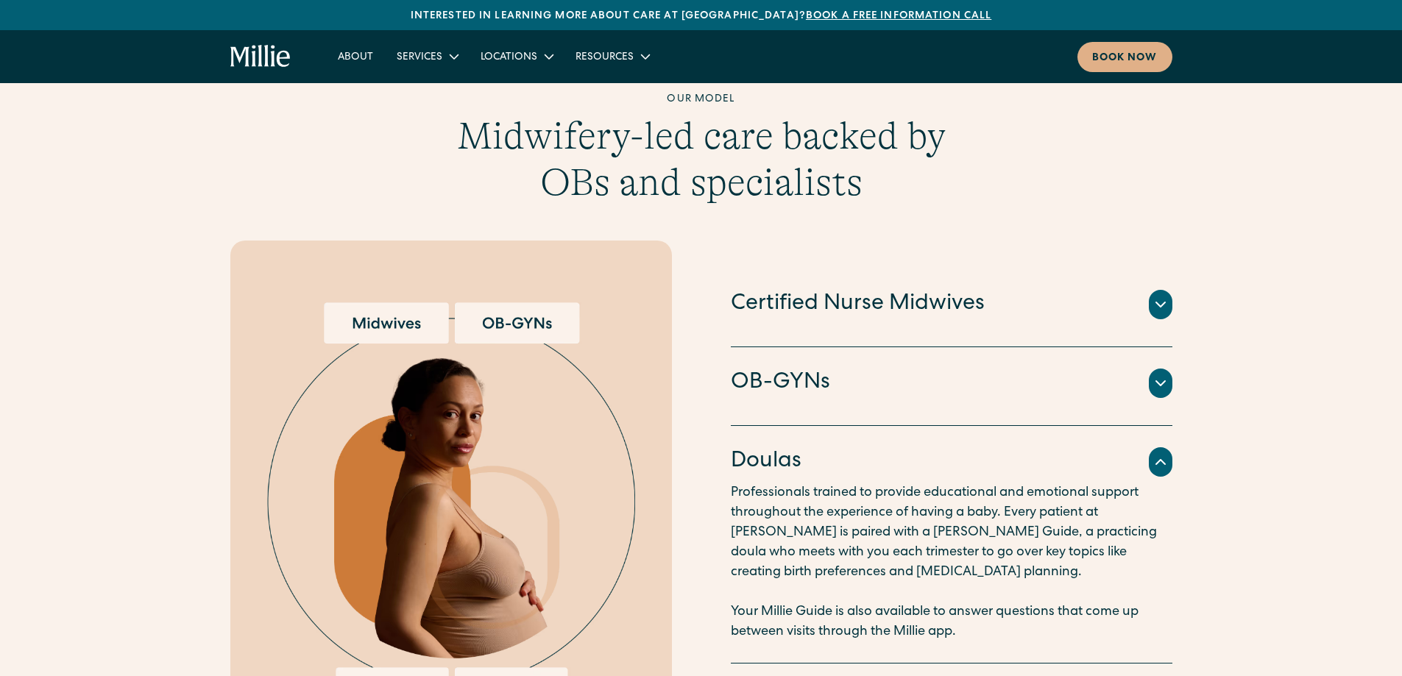
click at [1156, 302] on icon at bounding box center [1160, 304] width 9 height 4
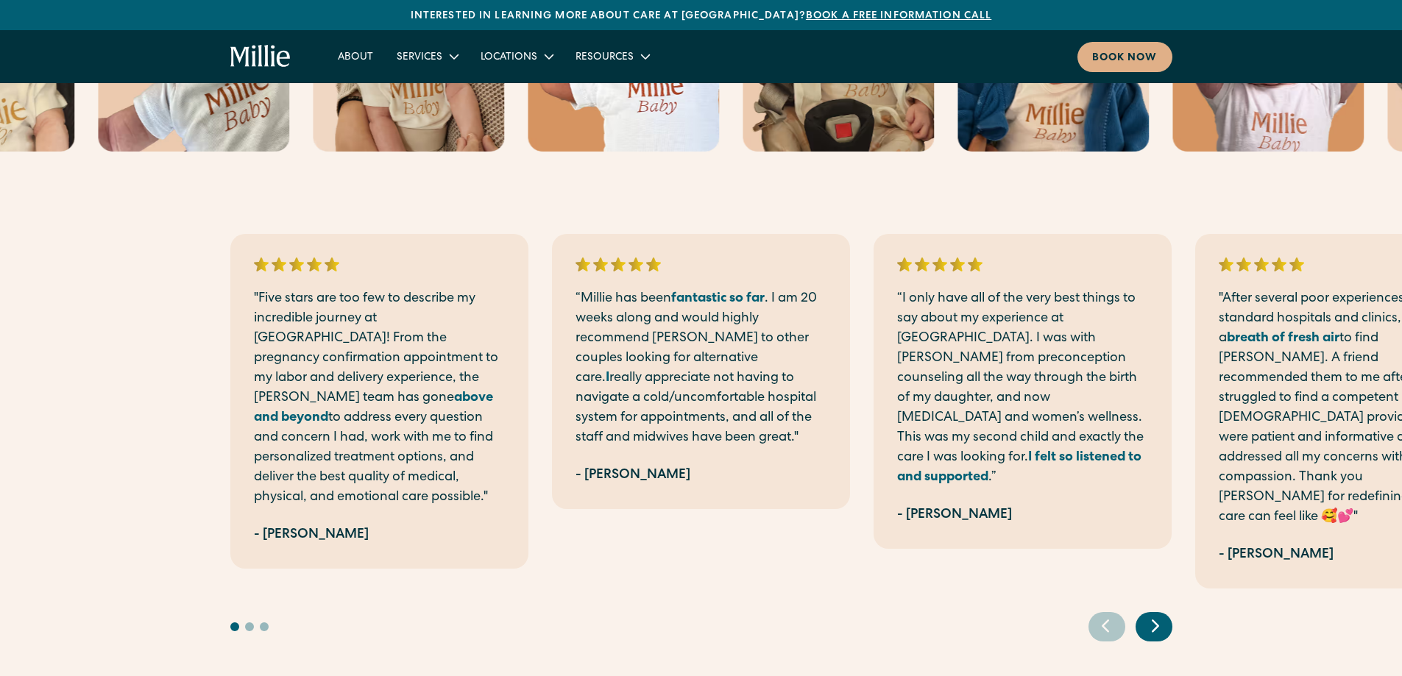
scroll to position [2576, 0]
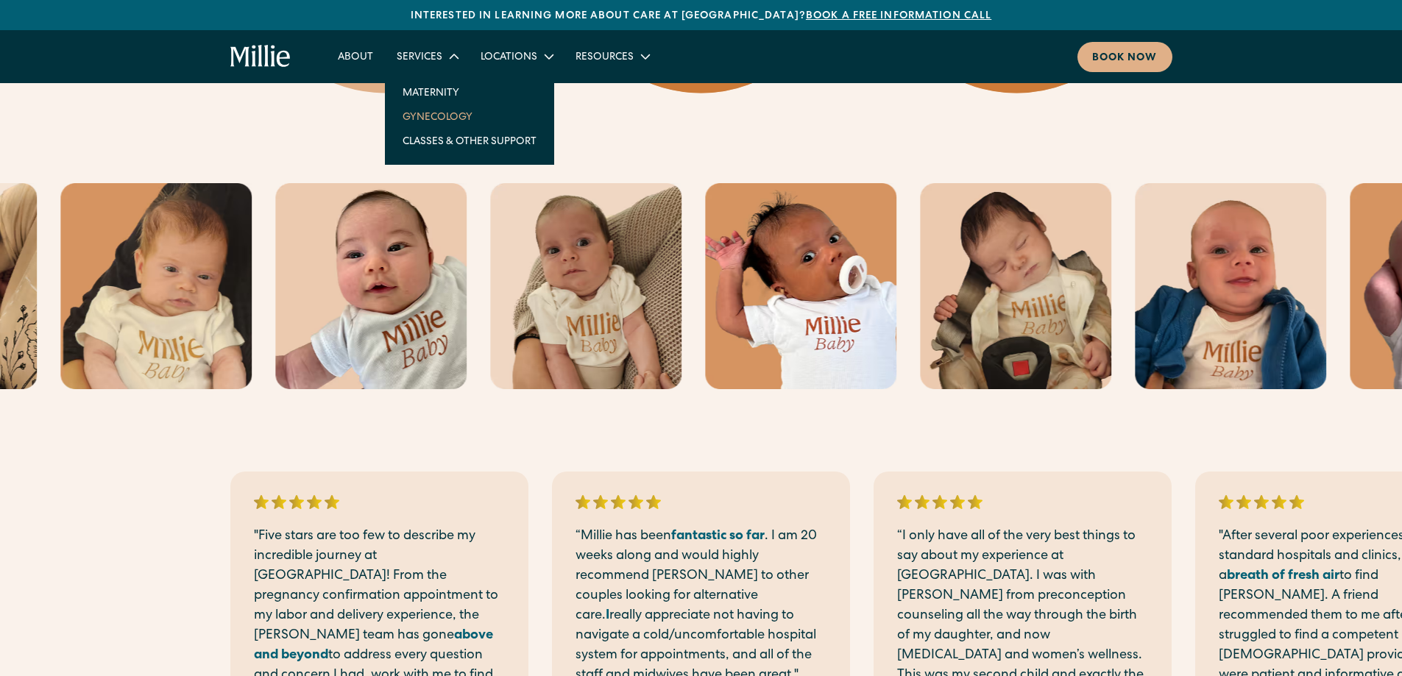
click at [430, 116] on link "Gynecology" at bounding box center [469, 116] width 157 height 24
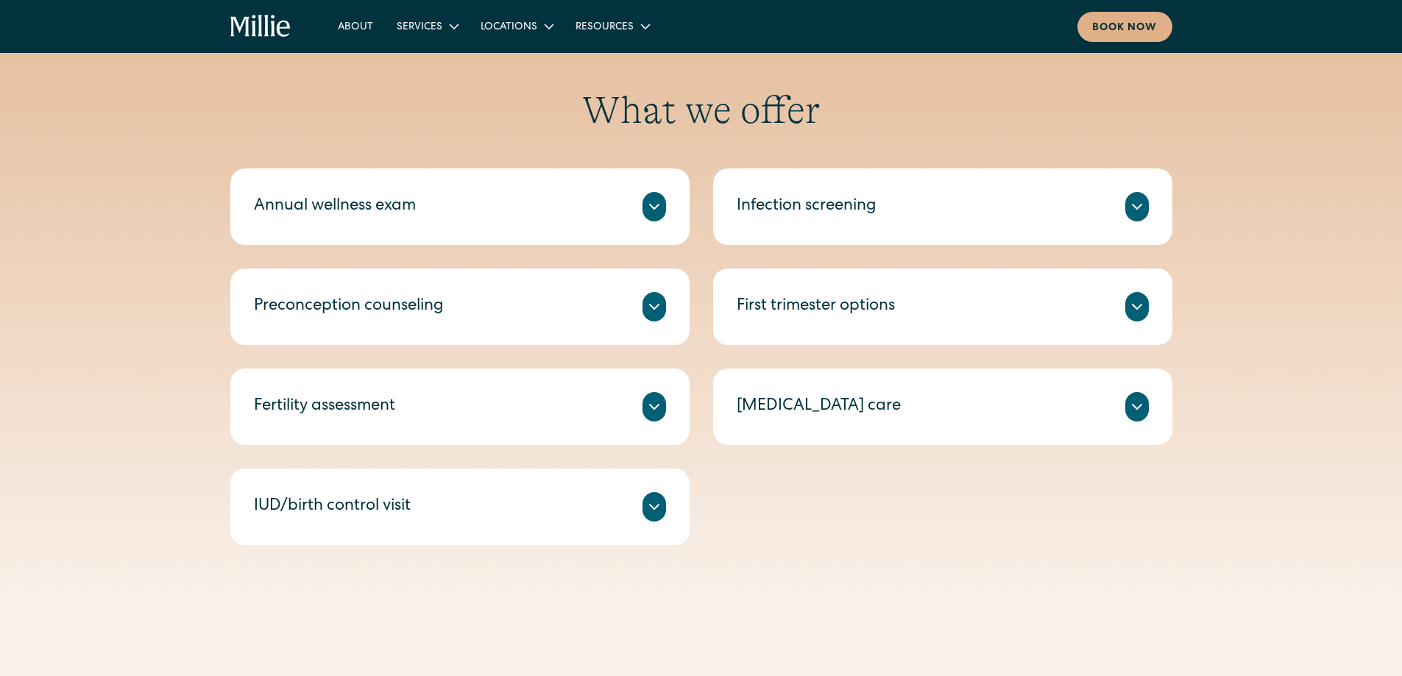
scroll to position [662, 0]
click at [647, 506] on icon at bounding box center [654, 506] width 18 height 18
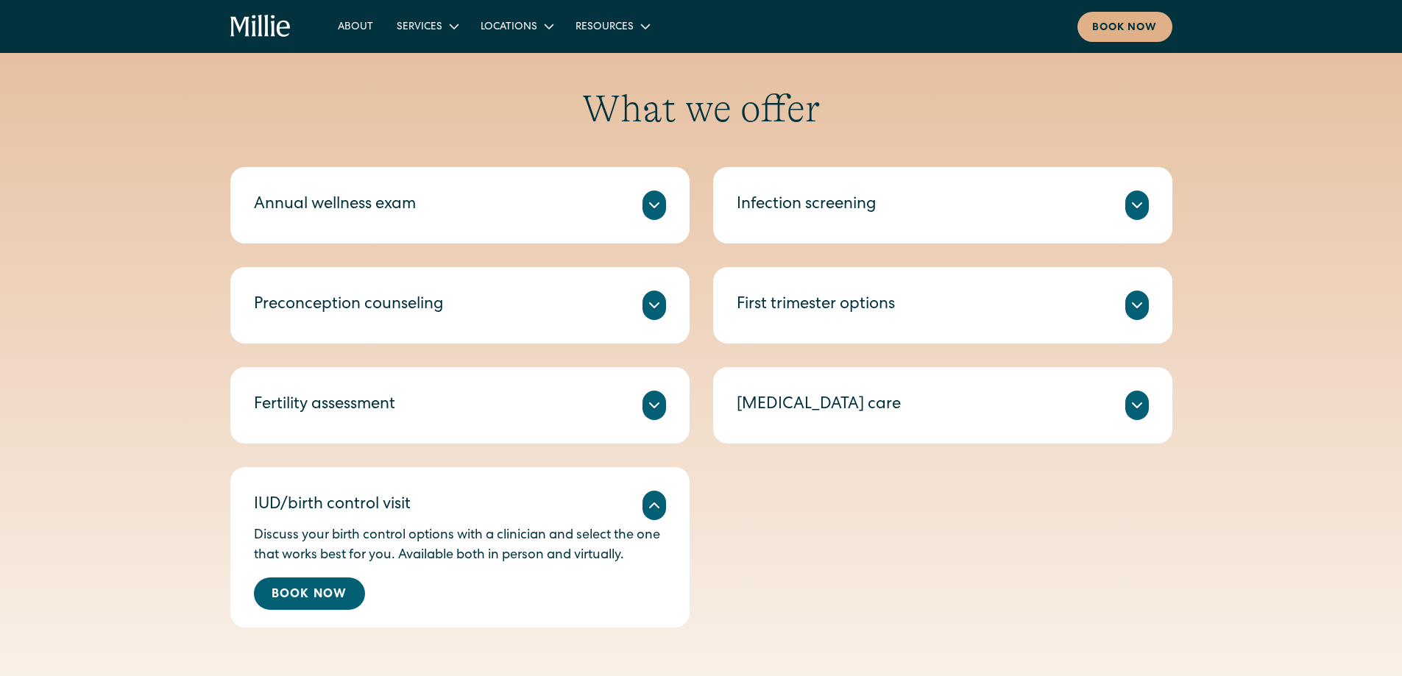
click at [1141, 411] on icon at bounding box center [1137, 406] width 18 height 18
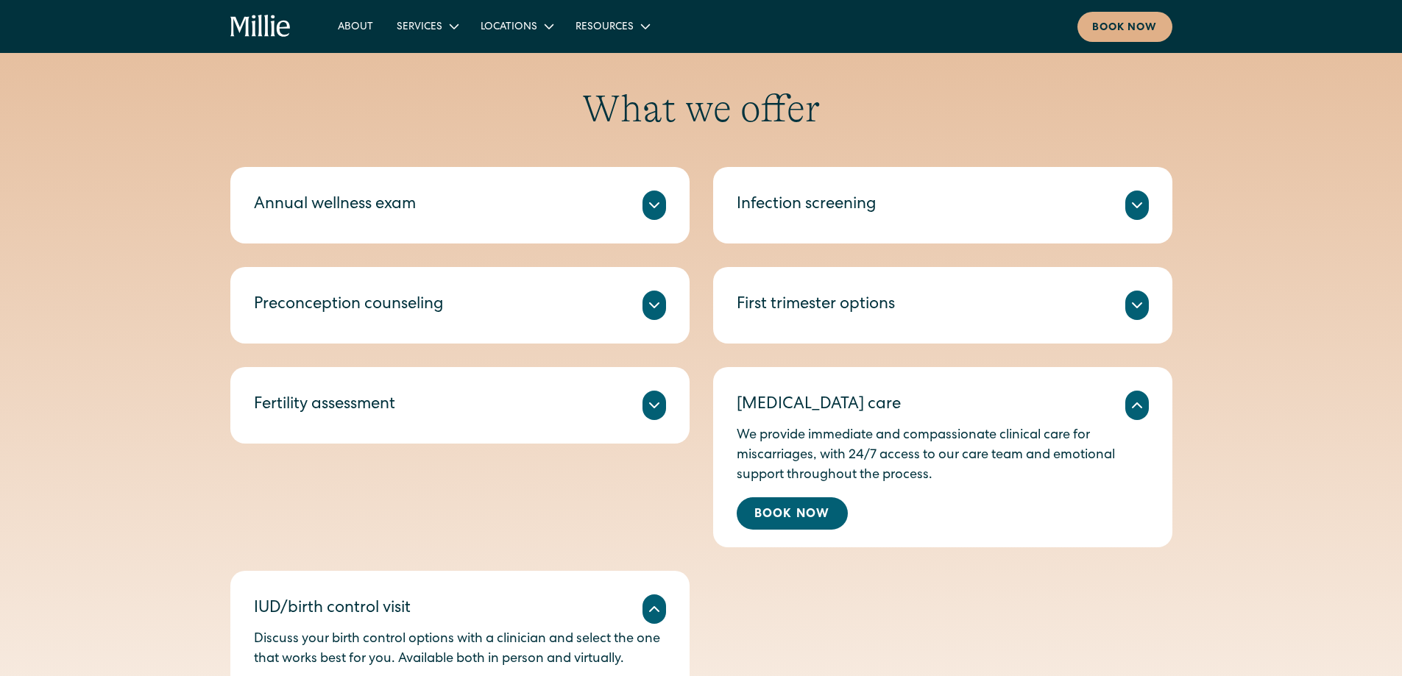
click at [1141, 302] on icon at bounding box center [1137, 306] width 18 height 18
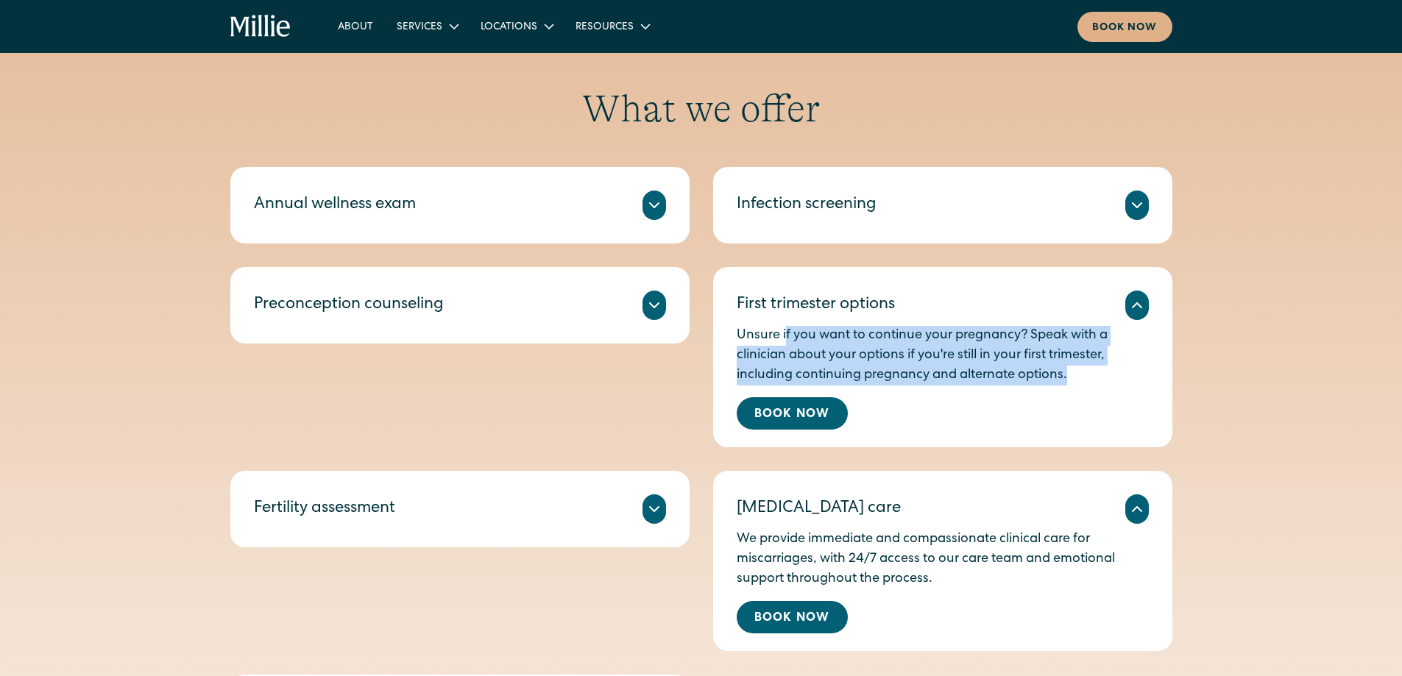
drag, startPoint x: 784, startPoint y: 336, endPoint x: 1107, endPoint y: 374, distance: 324.6
click at [1107, 374] on p "Unsure if you want to continue your pregnancy? Speak with a clinician about you…" at bounding box center [943, 356] width 412 height 60
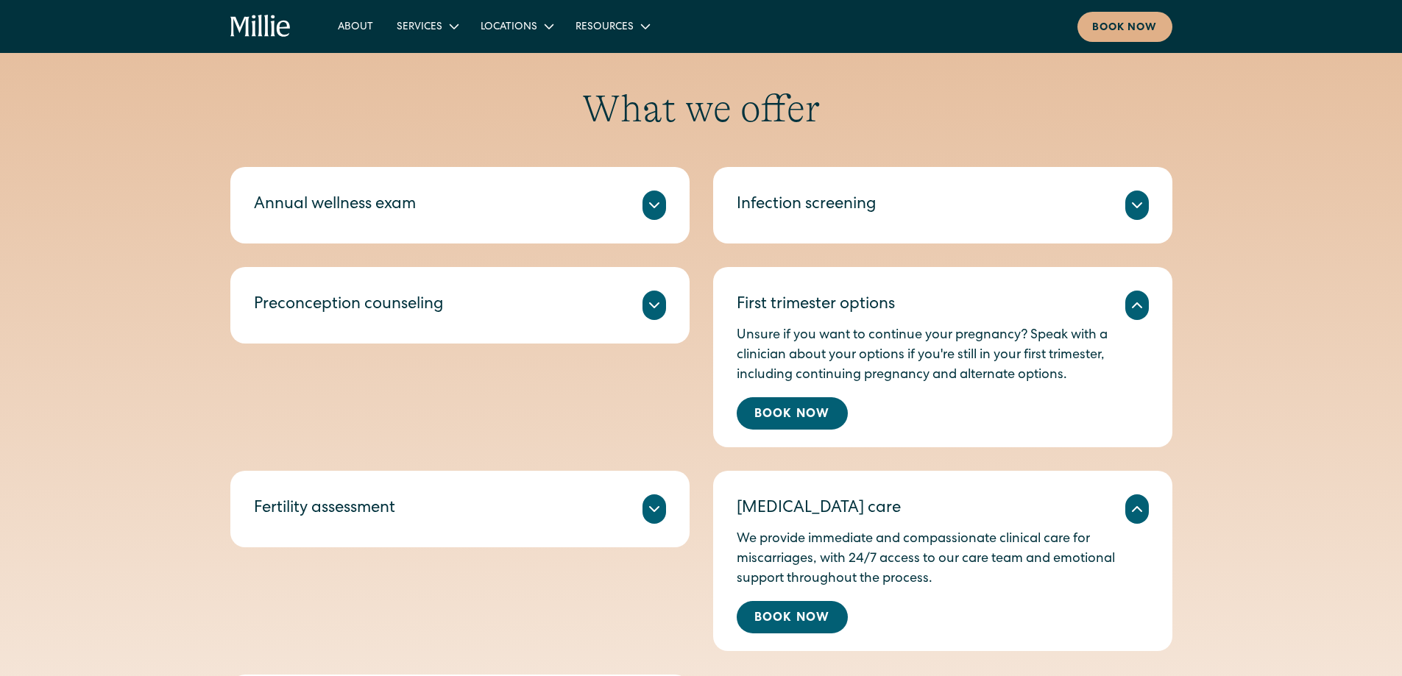
click at [1092, 388] on div "Unsure if you want to continue your pregnancy? Speak with a clinician about you…" at bounding box center [943, 375] width 412 height 110
click at [1130, 213] on icon at bounding box center [1137, 205] width 18 height 18
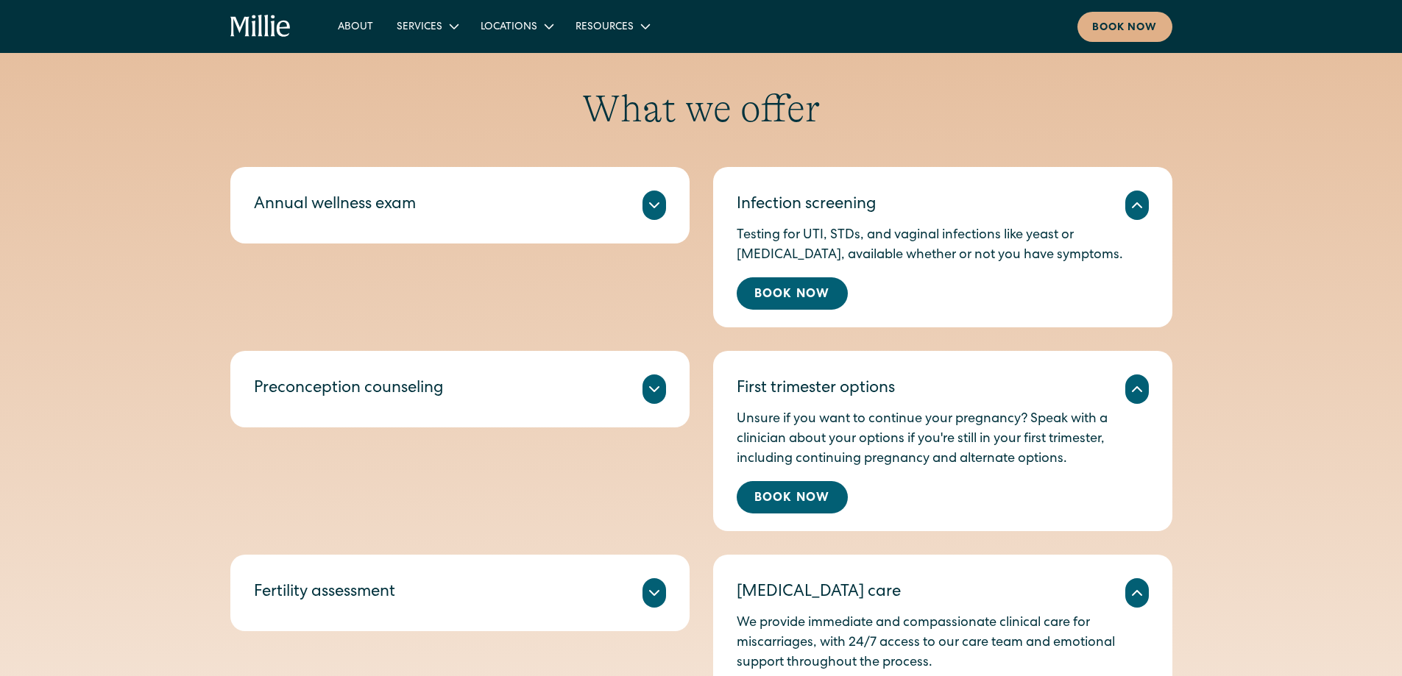
drag, startPoint x: 980, startPoint y: 229, endPoint x: 1077, endPoint y: 253, distance: 99.4
click at [1077, 253] on p "Testing for UTI, STDs, and vaginal infections like yeast or [MEDICAL_DATA], ava…" at bounding box center [943, 246] width 412 height 40
click at [657, 214] on icon at bounding box center [654, 205] width 18 height 18
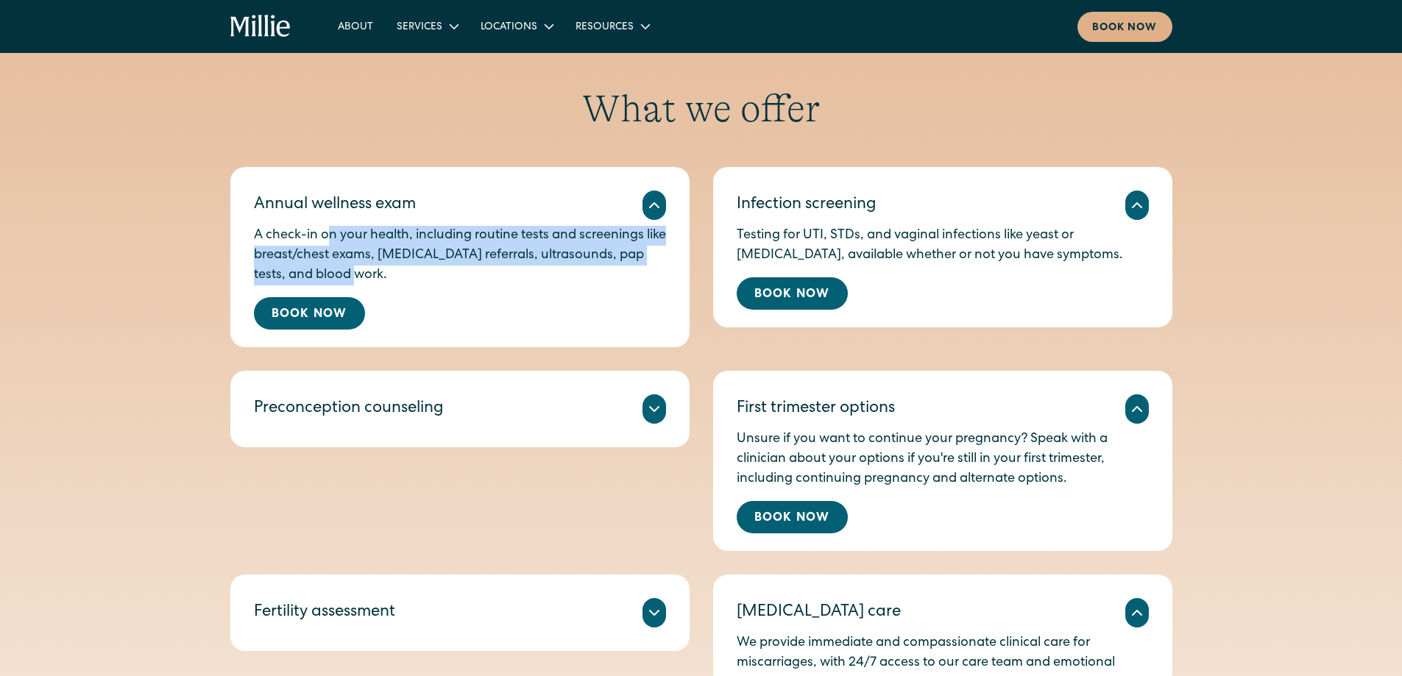
drag, startPoint x: 329, startPoint y: 230, endPoint x: 471, endPoint y: 286, distance: 152.4
click at [471, 286] on p "A check-in on your health, including routine tests and screenings like breast/c…" at bounding box center [460, 256] width 412 height 60
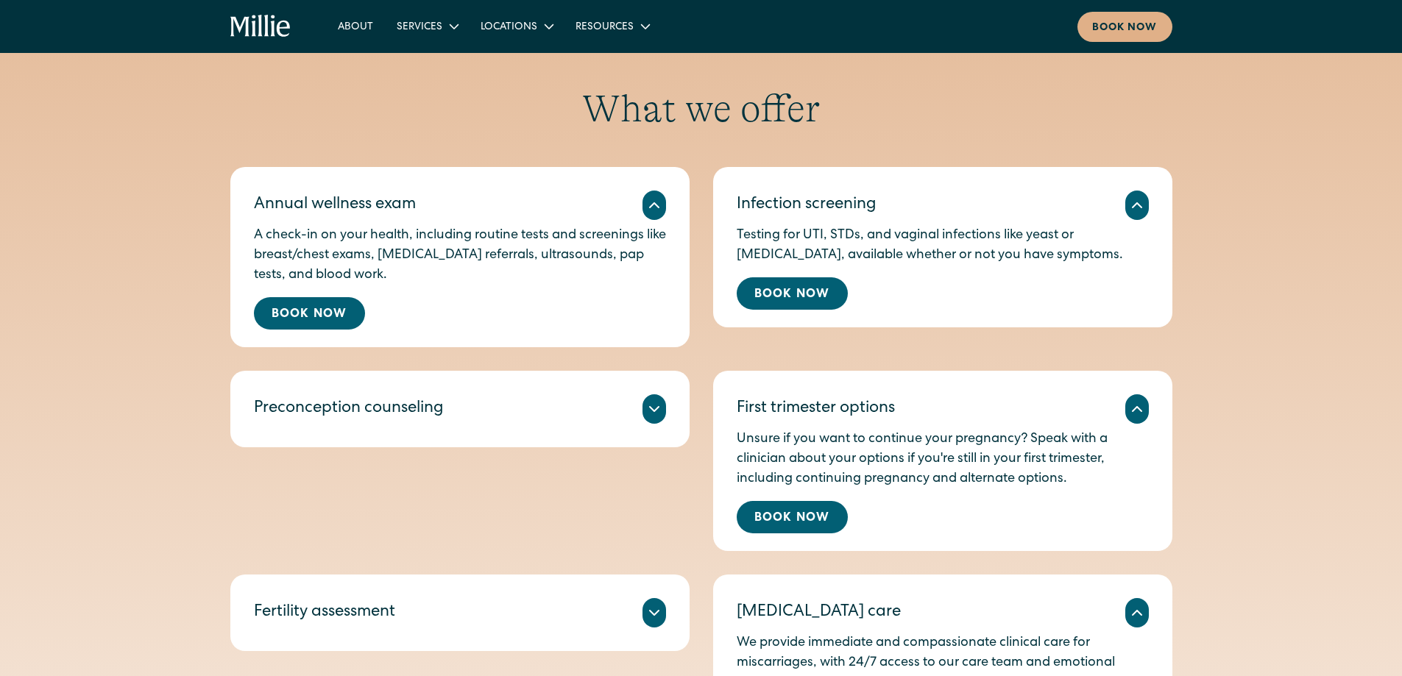
click at [109, 305] on div "What we offer Annual wellness exam A check-in on your health, including routine…" at bounding box center [701, 512] width 1402 height 853
click at [657, 411] on icon at bounding box center [654, 409] width 18 height 18
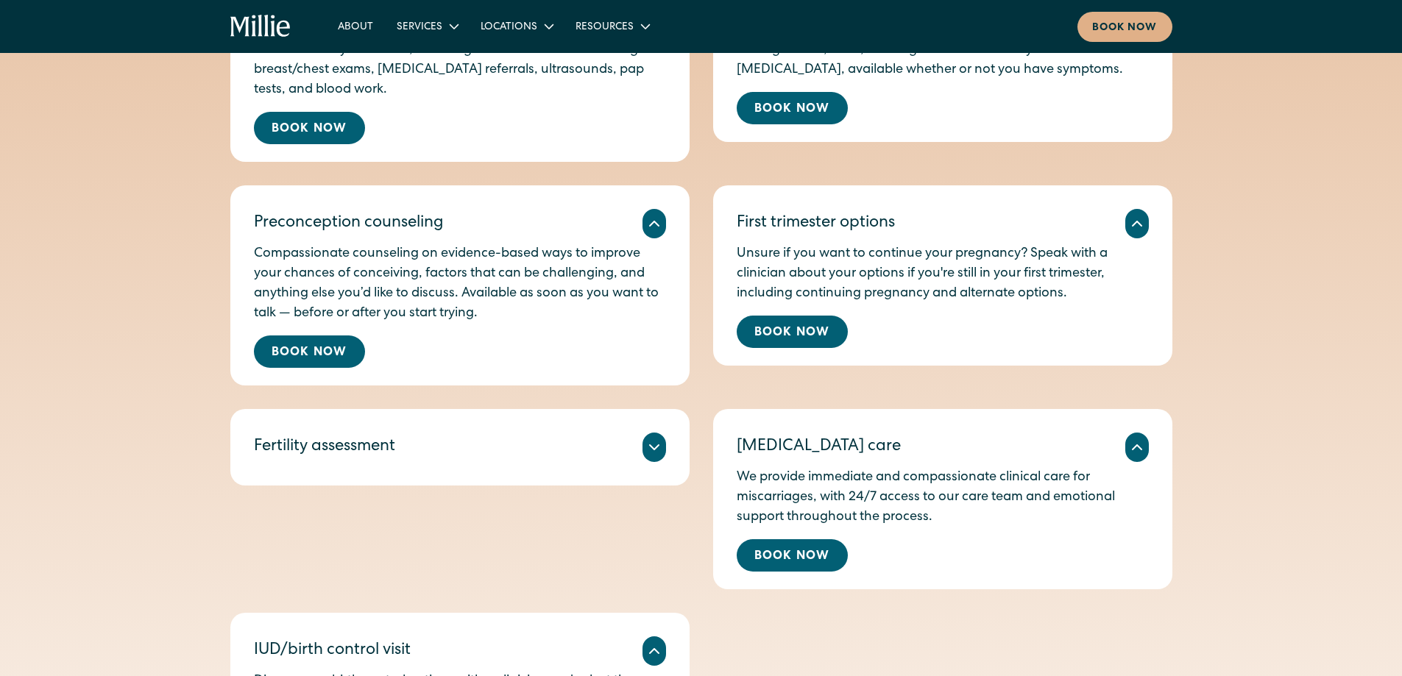
scroll to position [883, 0]
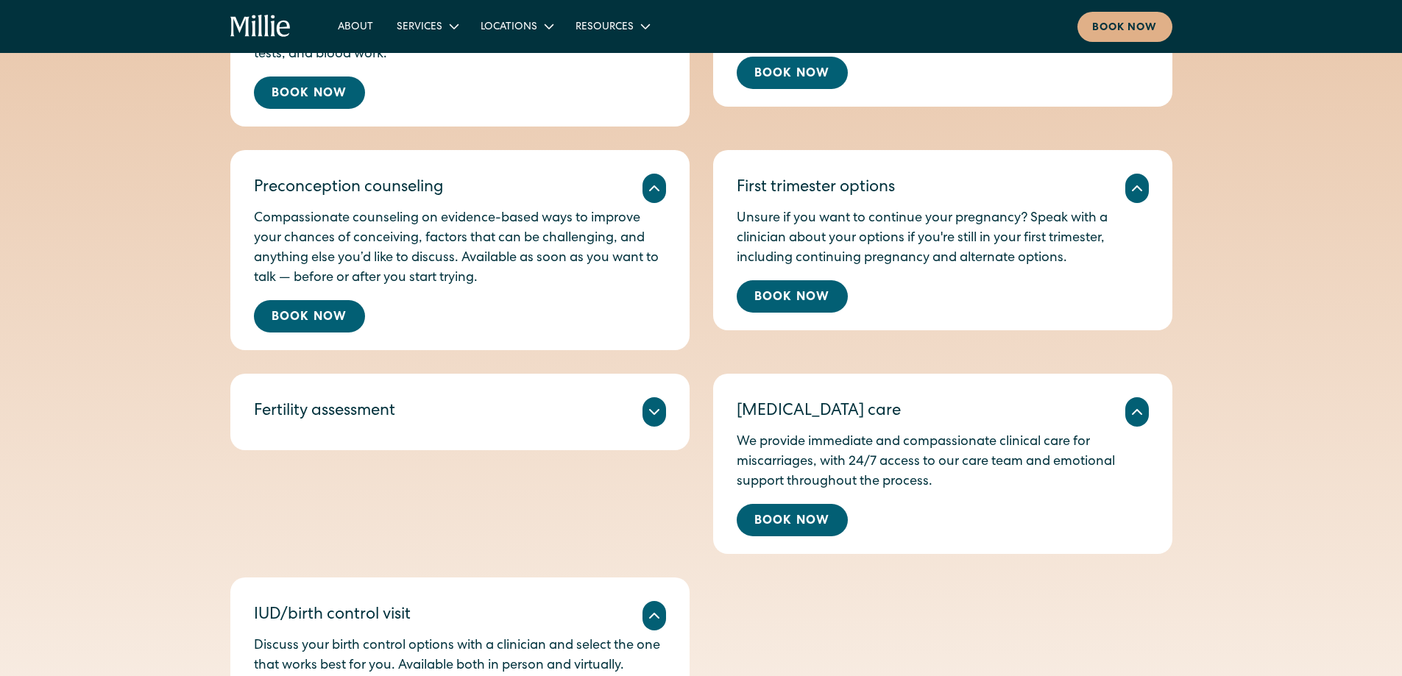
click at [657, 403] on icon at bounding box center [654, 412] width 18 height 18
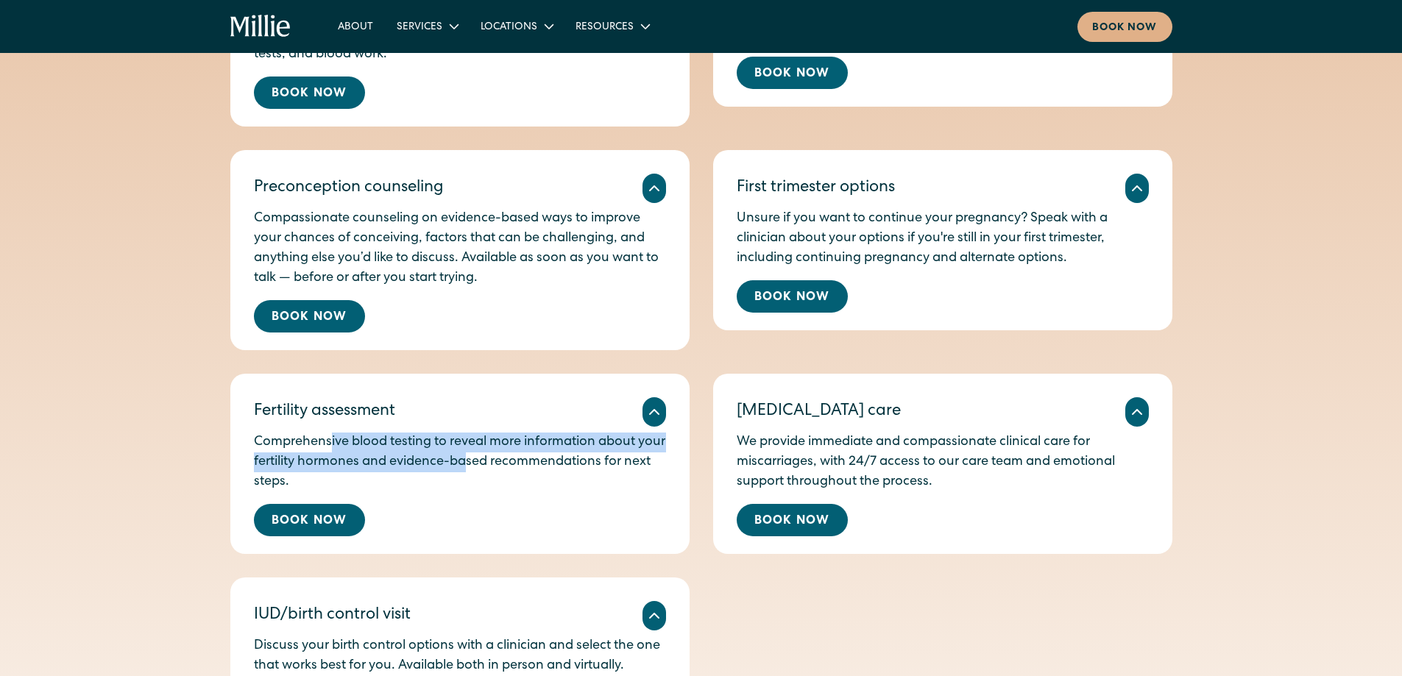
drag, startPoint x: 328, startPoint y: 442, endPoint x: 497, endPoint y: 470, distance: 171.6
click at [497, 470] on p "Comprehensive blood testing to reveal more information about your fertility hor…" at bounding box center [460, 463] width 412 height 60
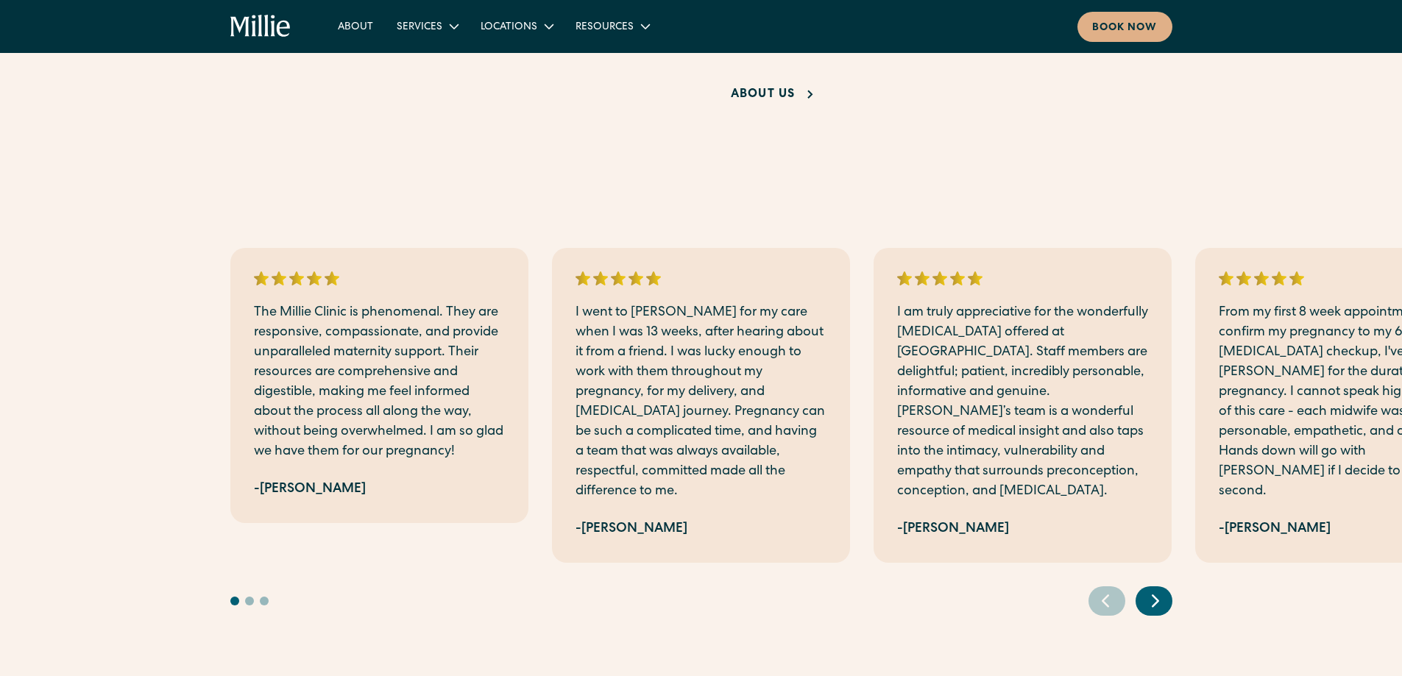
scroll to position [2208, 0]
